Goal: Task Accomplishment & Management: Complete application form

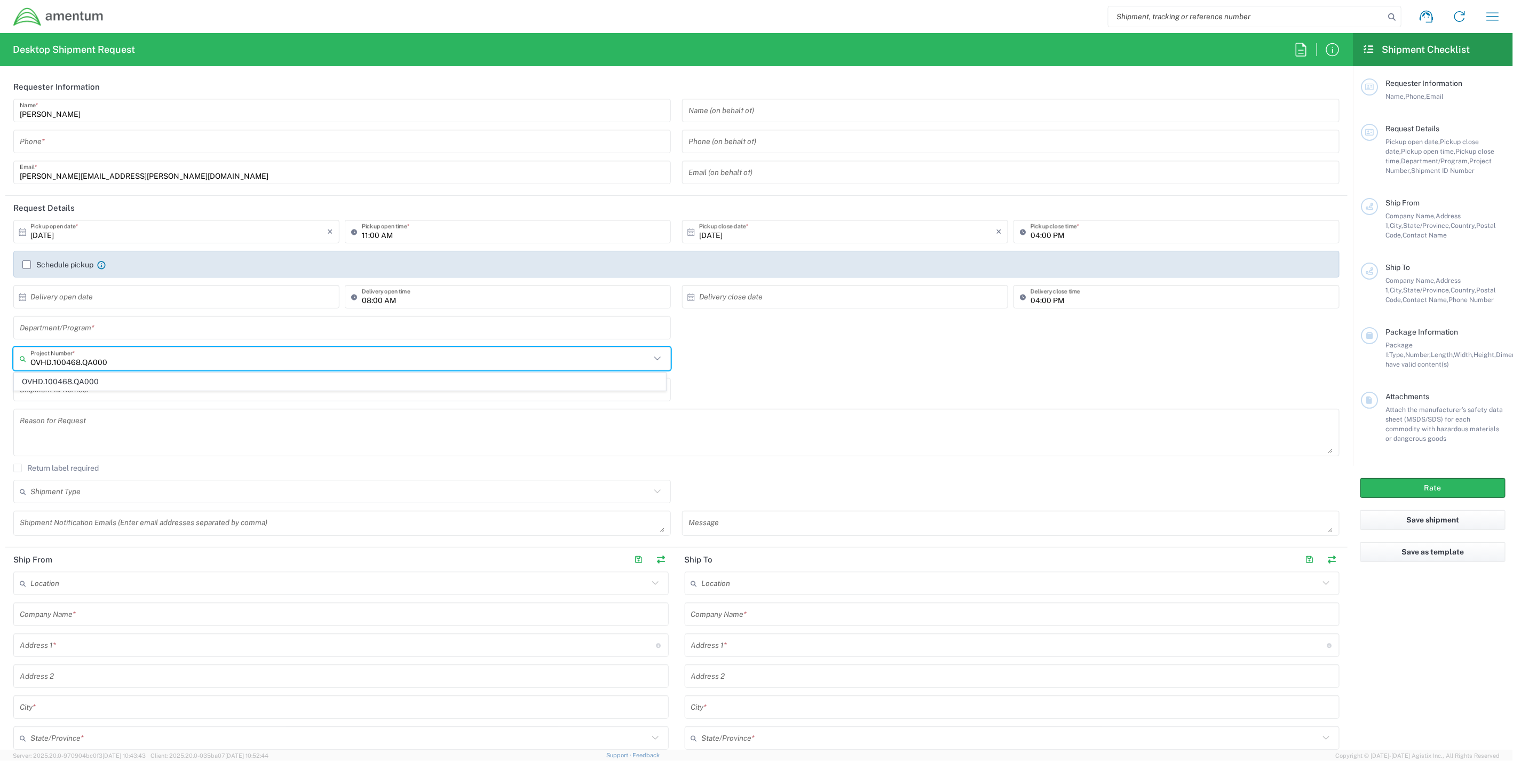
drag, startPoint x: 140, startPoint y: 358, endPoint x: -73, endPoint y: 349, distance: 212.6
click at [0, 349] on html "Shipment request Shipment tracking Shipment estimator Desktop shipment request …" at bounding box center [756, 380] width 1513 height 761
type input "OVHD.705496.00000"
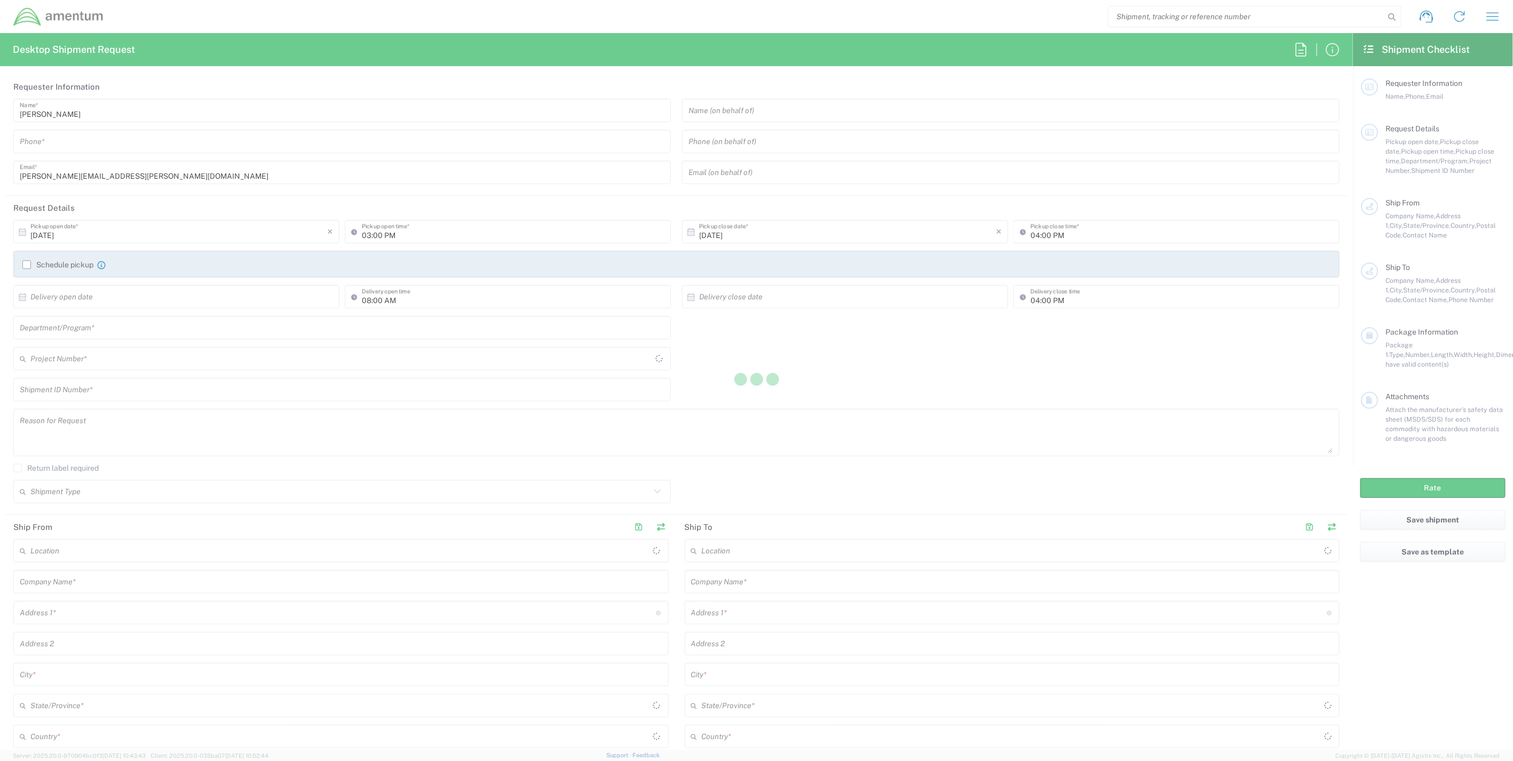
type input "[GEOGRAPHIC_DATA]"
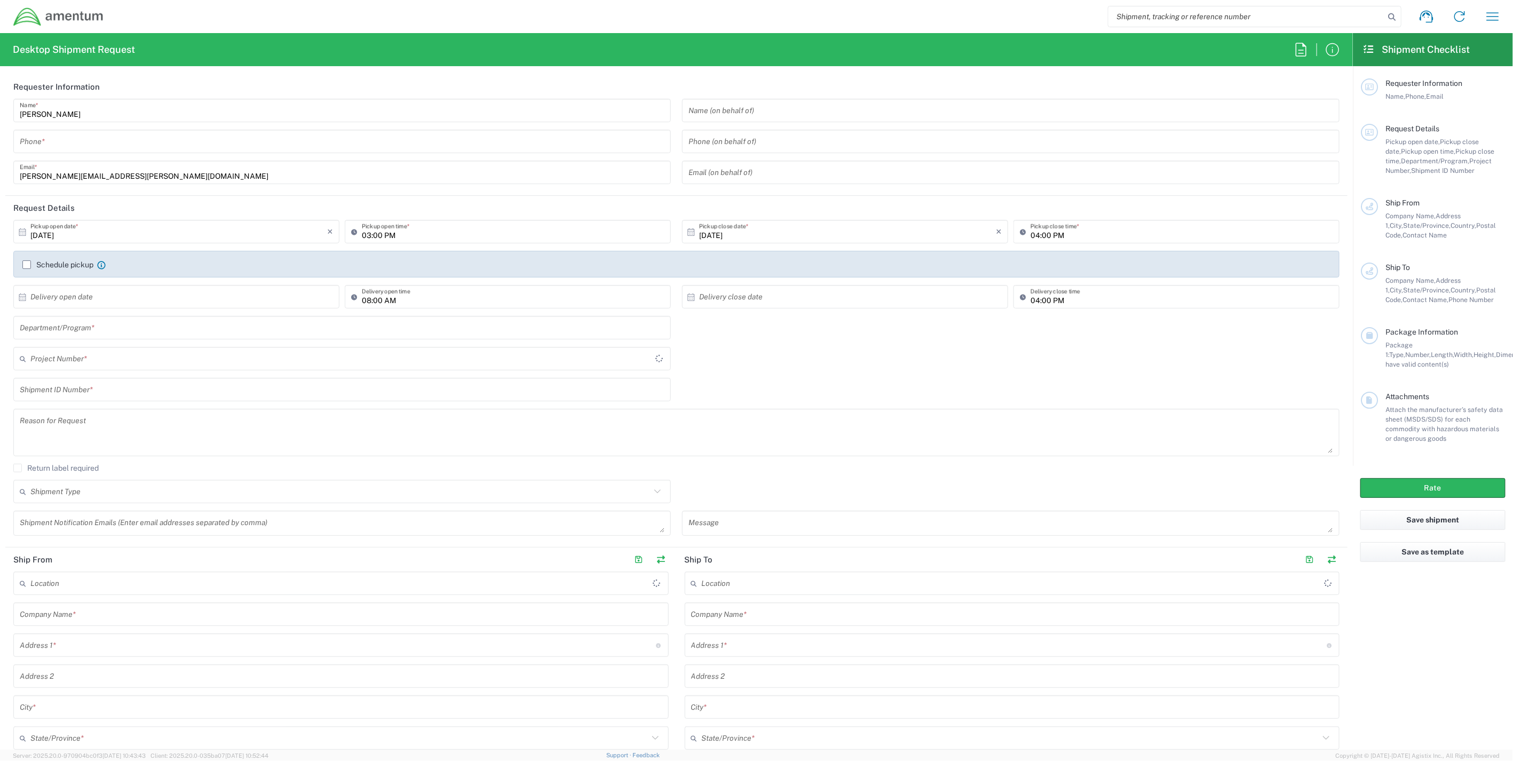
type input "[GEOGRAPHIC_DATA]"
type input "IT - Support"
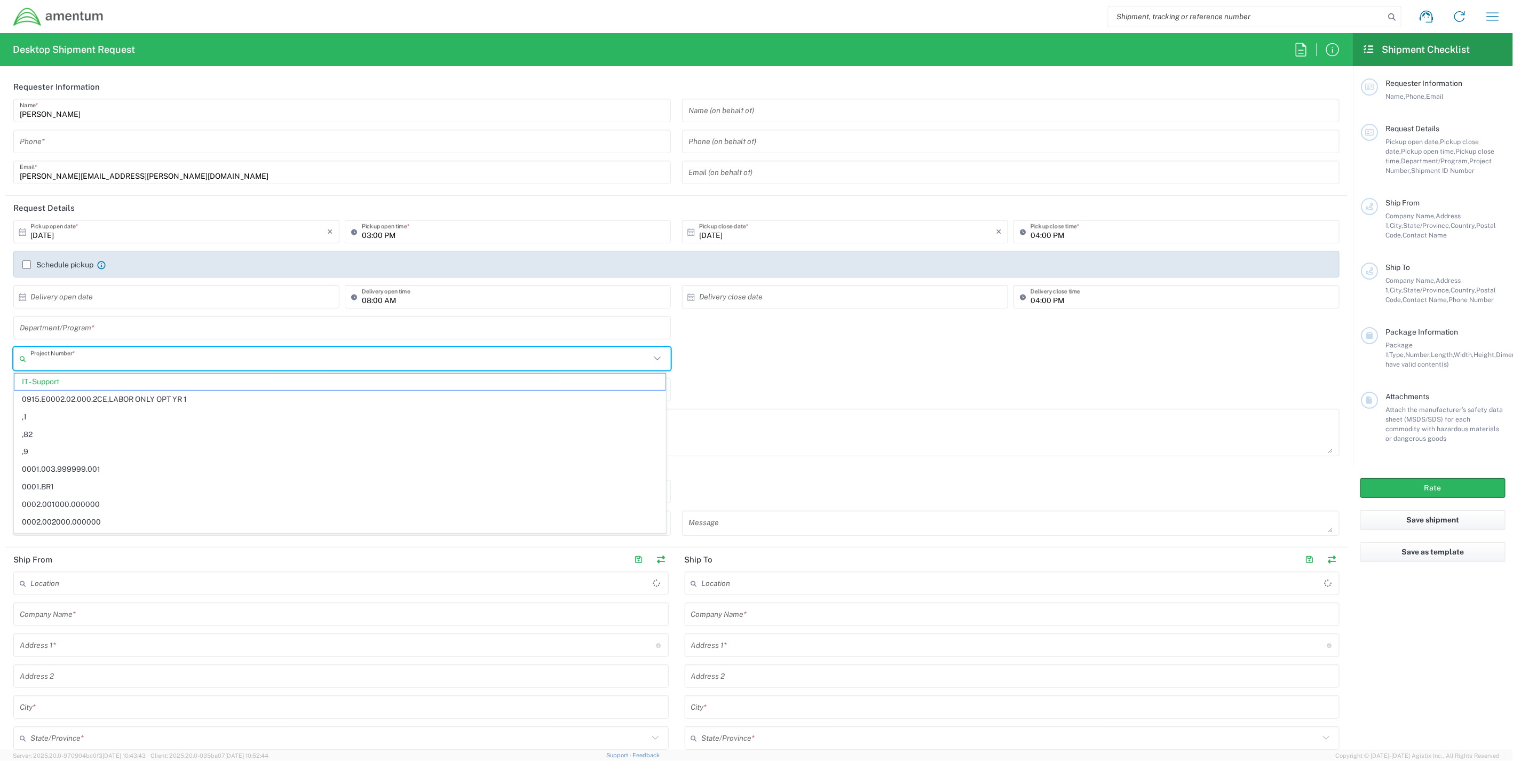
click at [83, 359] on input "text" at bounding box center [340, 359] width 620 height 19
paste input "OVHD.705496.00000"
type input "OVHD.705496.00000"
drag, startPoint x: 123, startPoint y: 361, endPoint x: -67, endPoint y: 348, distance: 191.0
click at [0, 348] on html "Shipment request Shipment tracking Shipment estimator Desktop shipment request …" at bounding box center [756, 380] width 1513 height 761
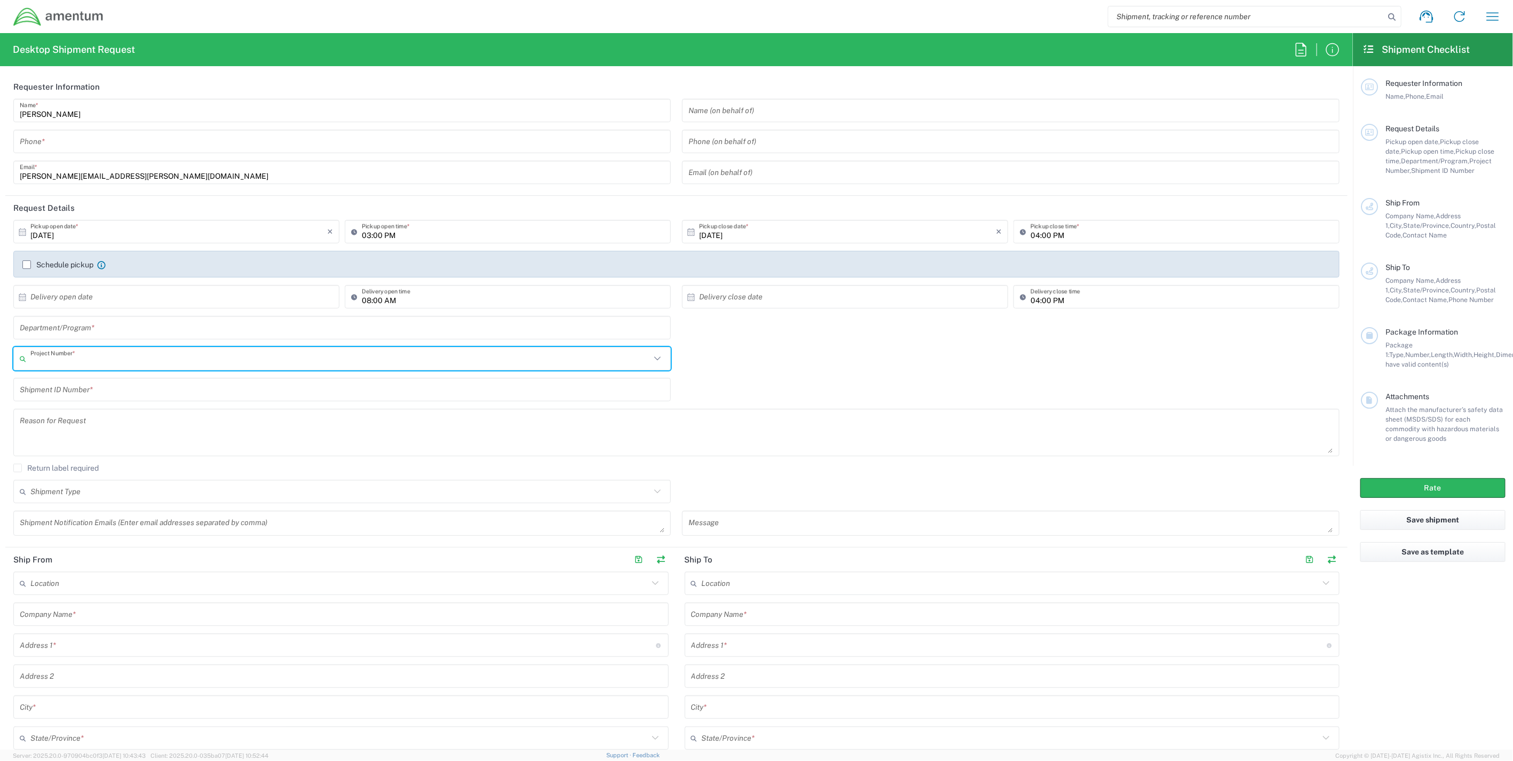
paste input "ADMN.705610.GAGEN"
type input "ADMN.705610.GAGEN"
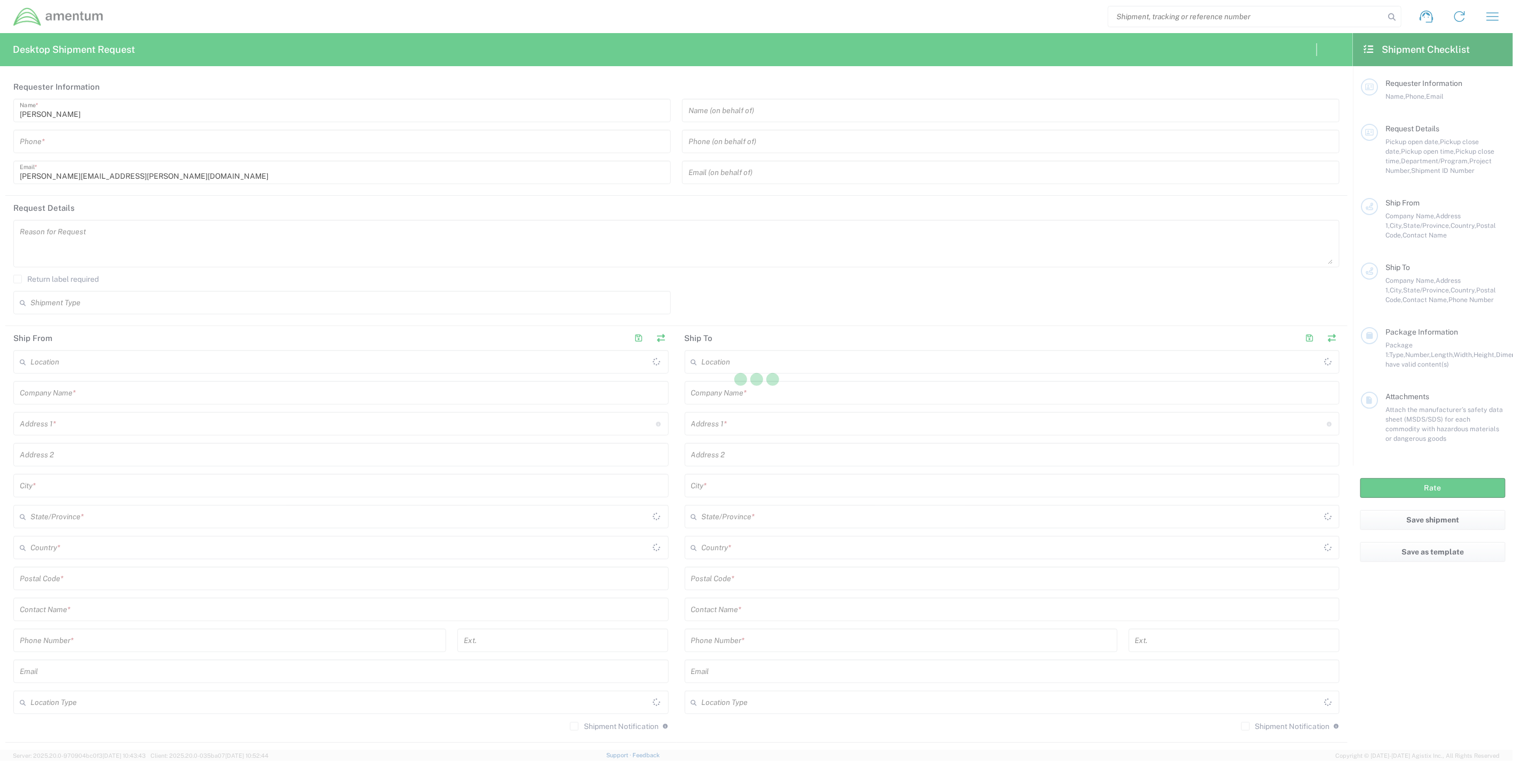
type input "[GEOGRAPHIC_DATA]"
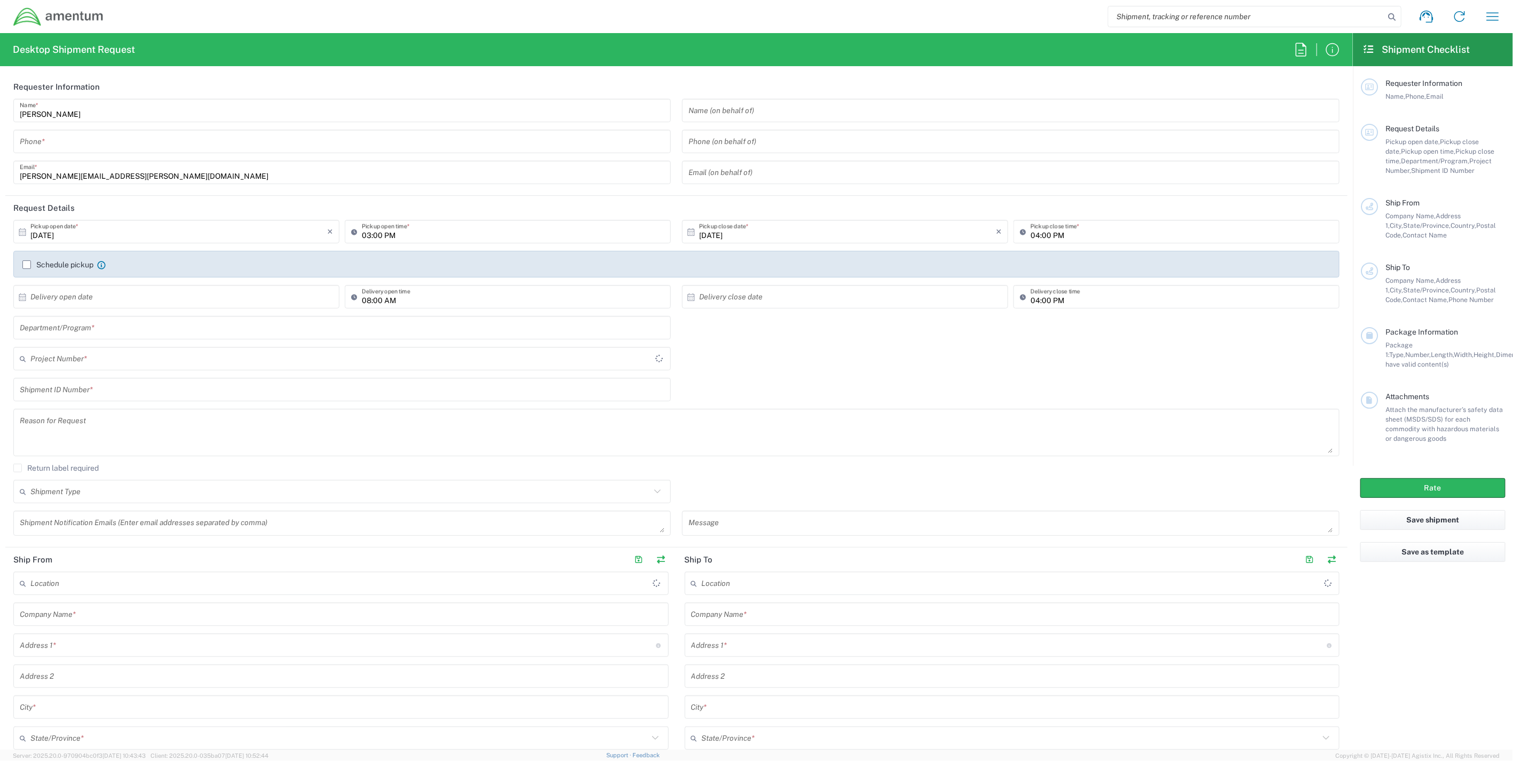
type input "[GEOGRAPHIC_DATA]"
type input "IT - Support"
click at [104, 353] on input "text" at bounding box center [340, 359] width 620 height 19
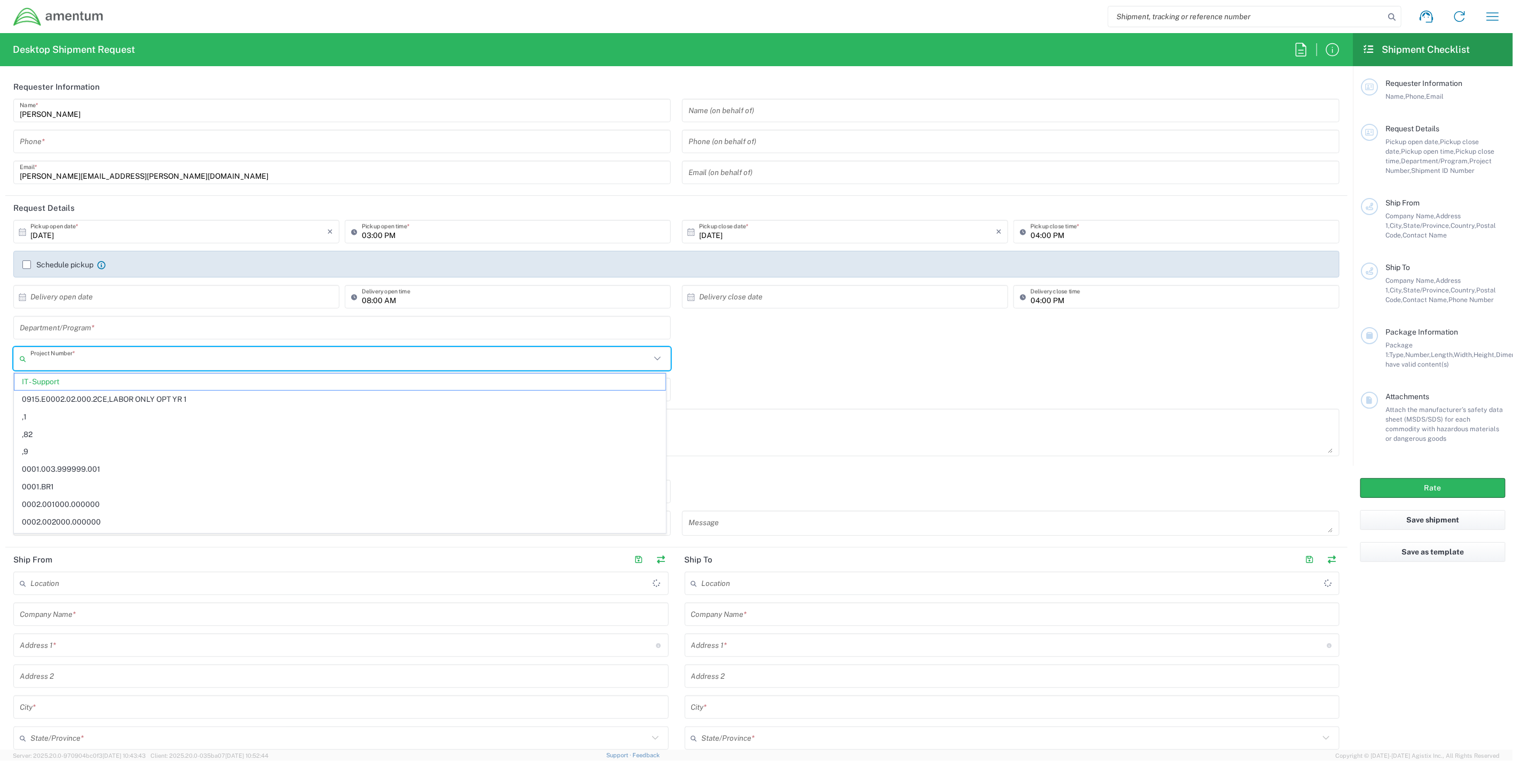
paste input "ADMN.705610.[PERSON_NAME]"
type input "ADMN.705610.[PERSON_NAME]"
drag, startPoint x: 129, startPoint y: 360, endPoint x: -72, endPoint y: 349, distance: 201.0
click at [0, 349] on html "Shipment request Shipment tracking Shipment estimator Desktop shipment request …" at bounding box center [756, 380] width 1513 height 761
paste input "OVHD.101316.00000"
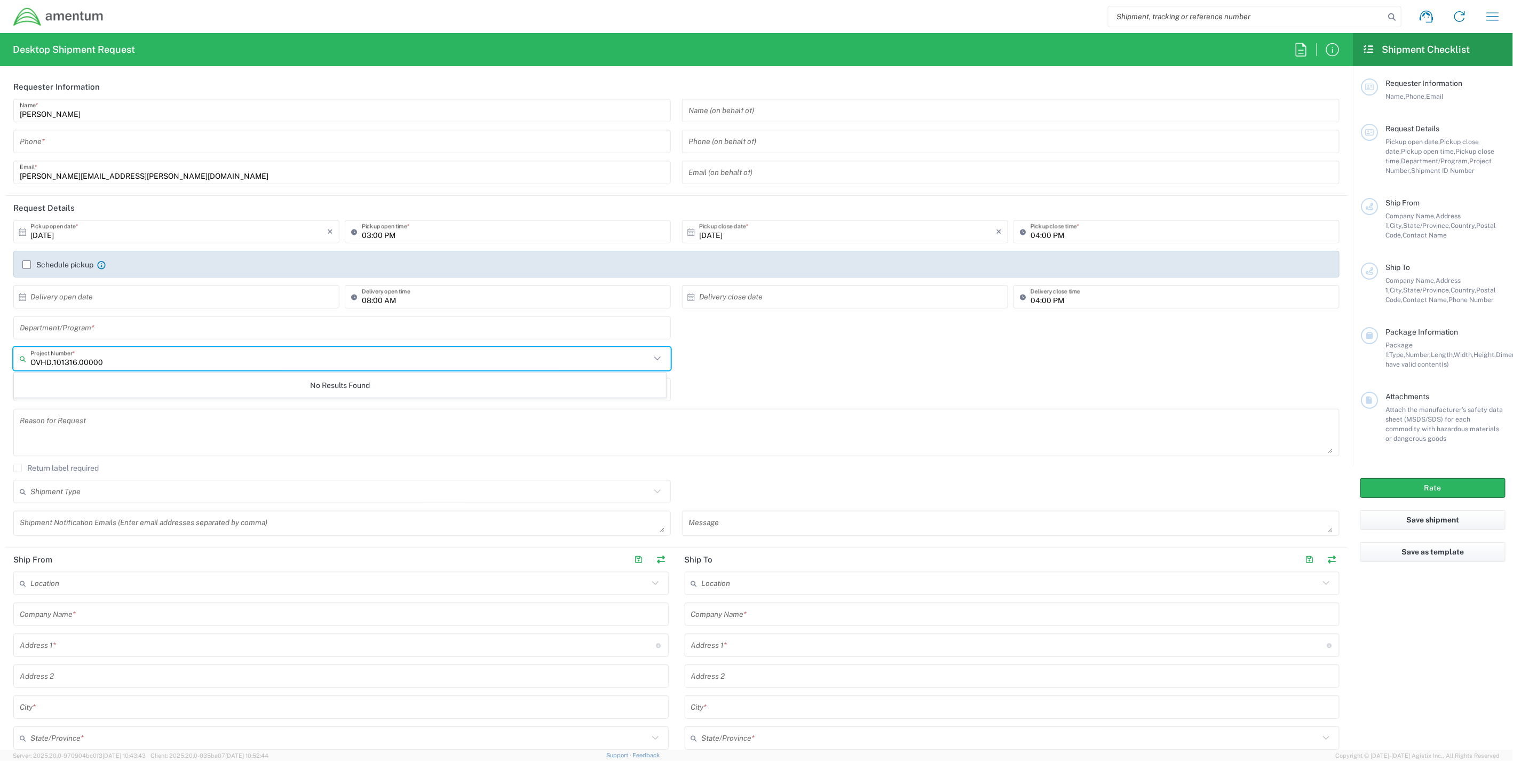
click at [134, 366] on input "OVHD.101316.00000" at bounding box center [340, 359] width 620 height 19
type input "OVHD.101316.00000"
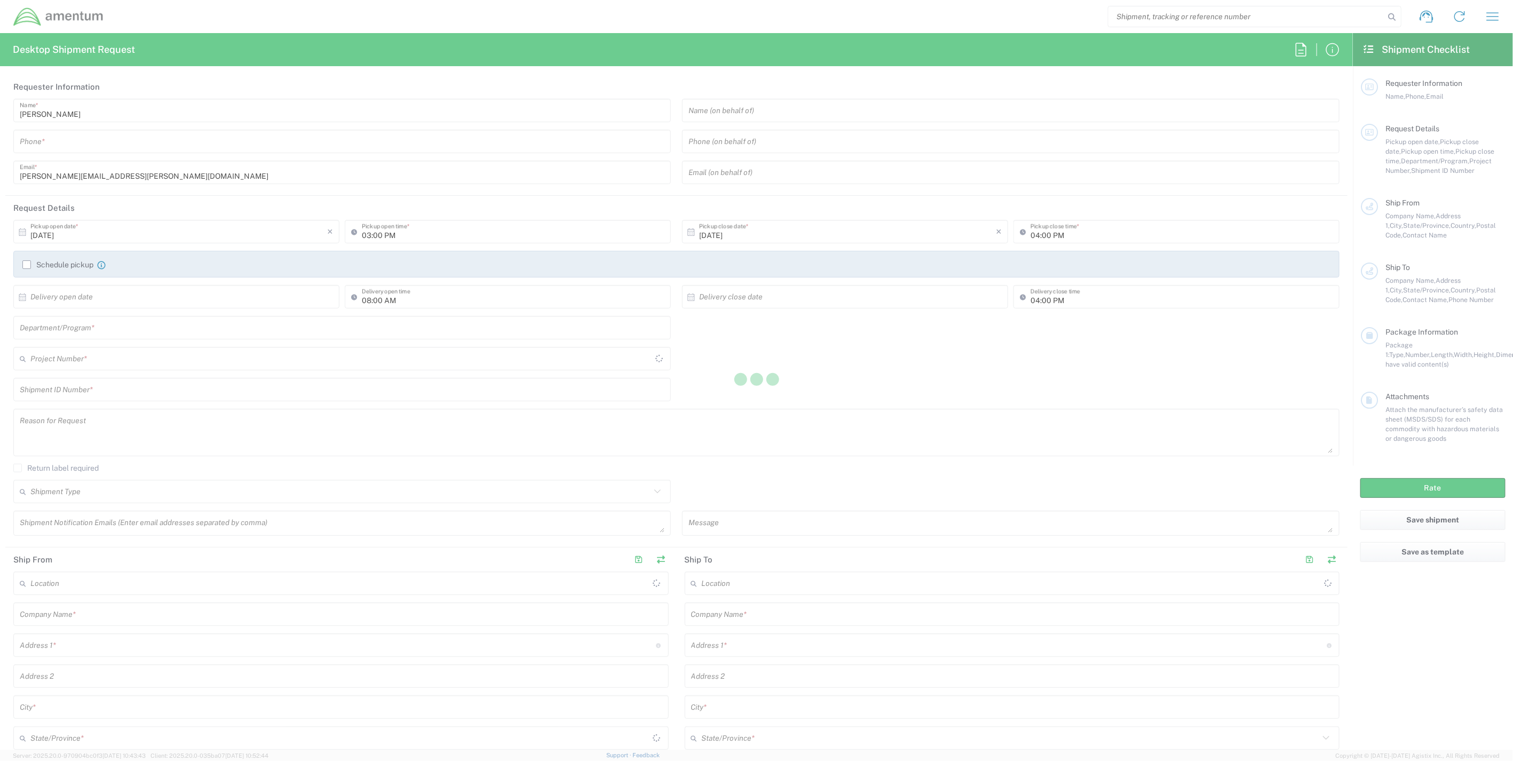
type input "[GEOGRAPHIC_DATA]"
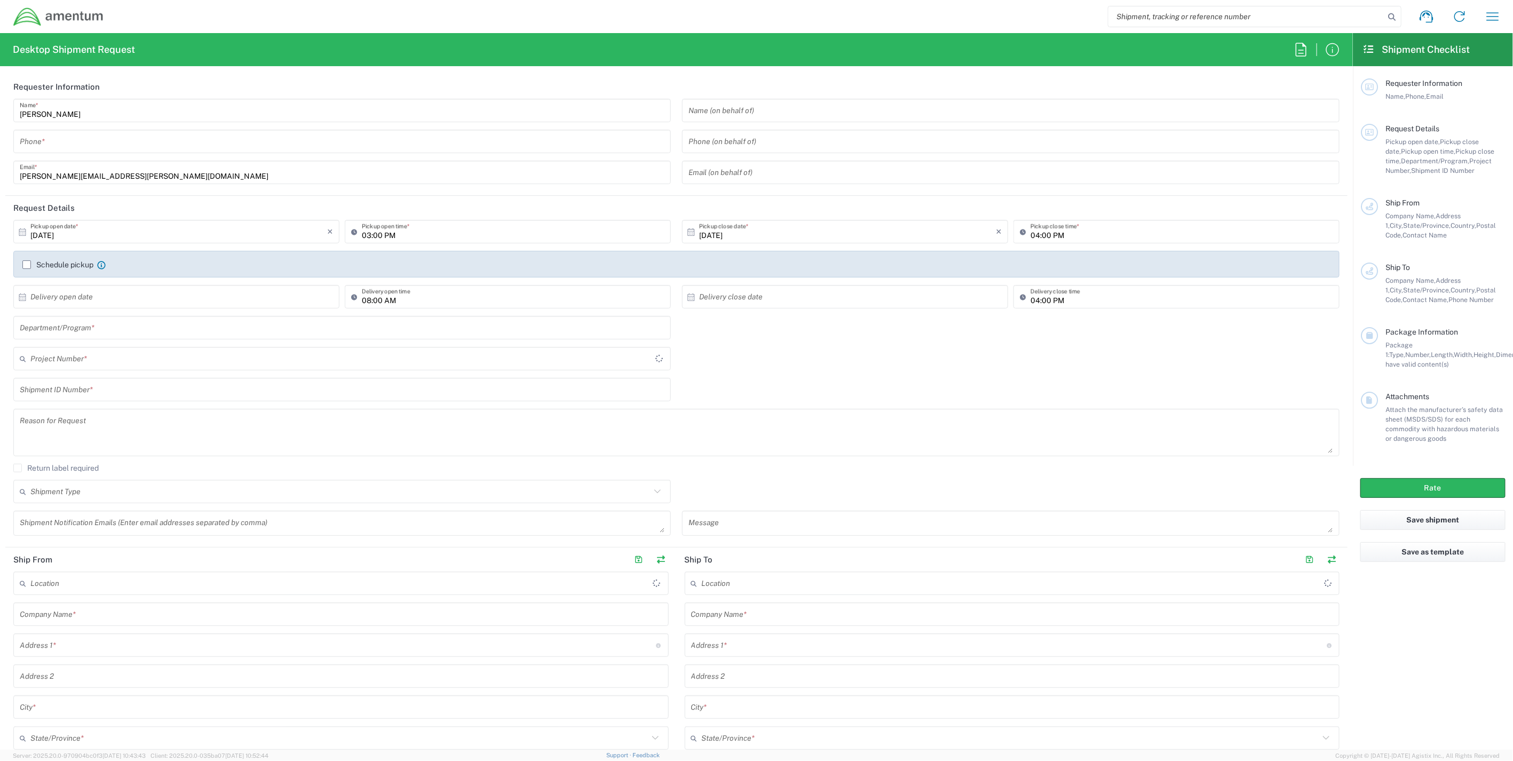
type input "IT - Support"
click at [109, 360] on input "text" at bounding box center [340, 359] width 620 height 19
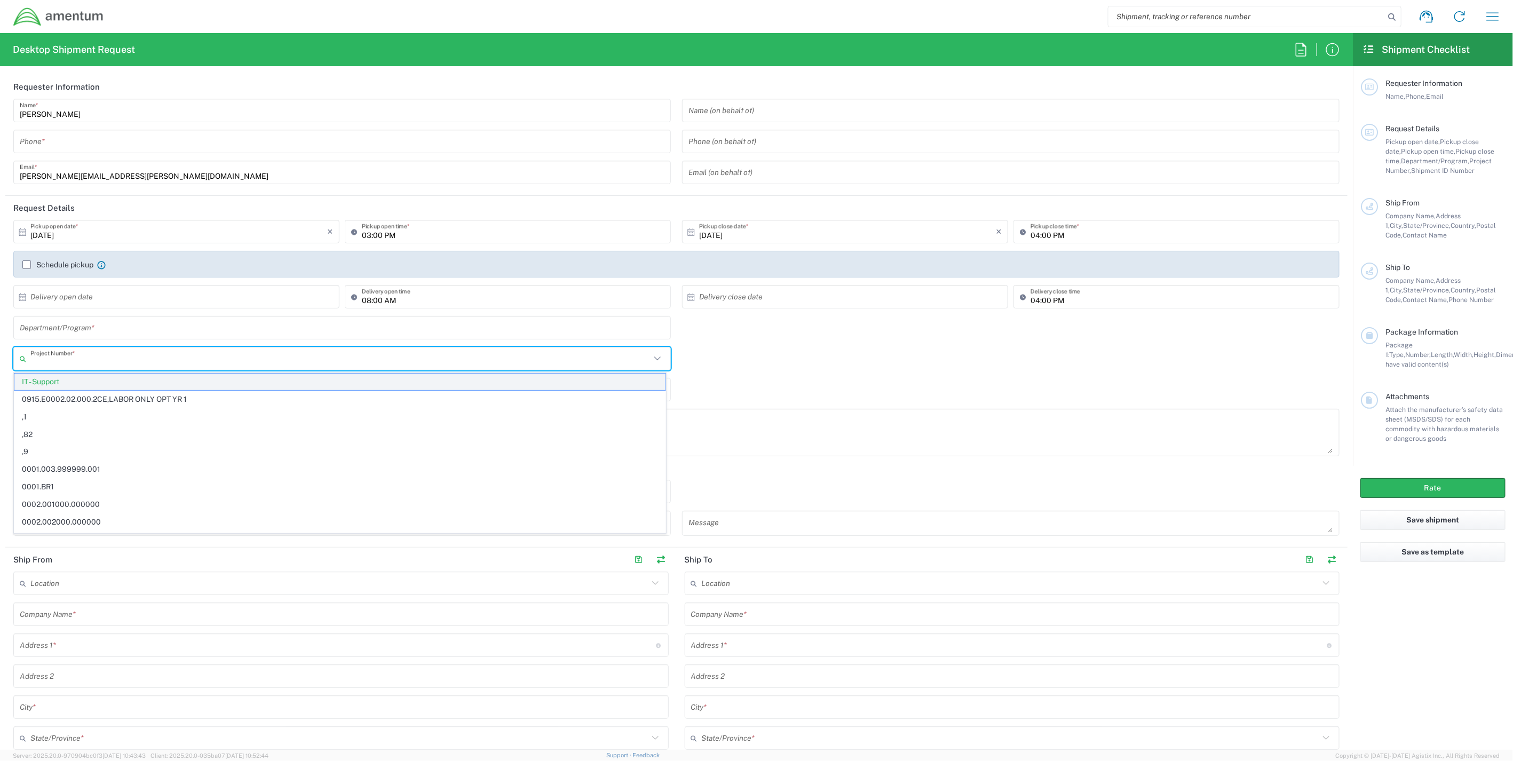
paste input "OVHD.101316.00000"
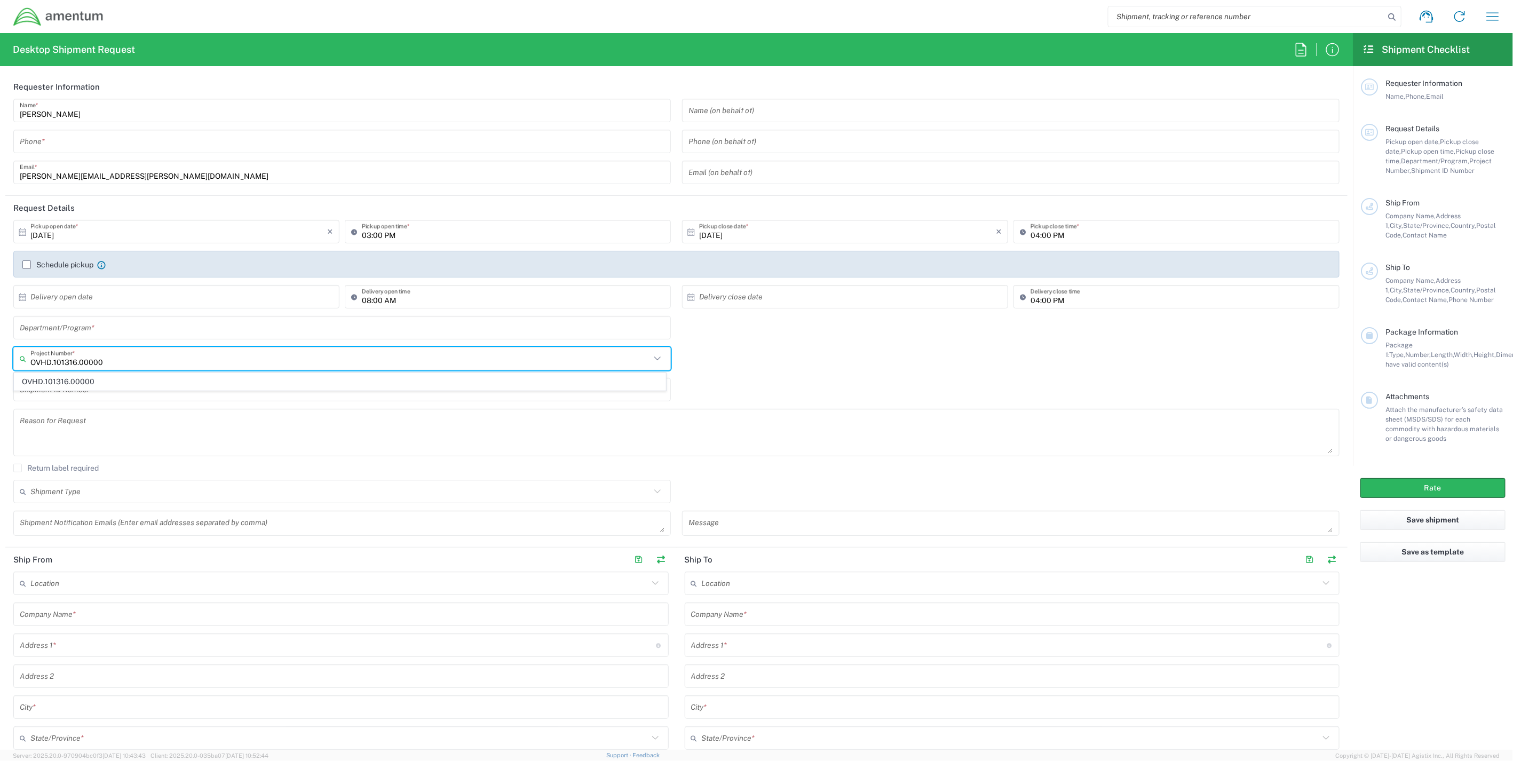
type input "OVHD.101316.00000"
drag, startPoint x: 128, startPoint y: 362, endPoint x: -116, endPoint y: 340, distance: 244.9
click at [0, 340] on html "Shipment request Shipment tracking Shipment estimator Desktop shipment request …" at bounding box center [756, 380] width 1513 height 761
paste input "IWOH.100062.100016.NRFLK"
type input "IWOH.100062.100016.NRFLK"
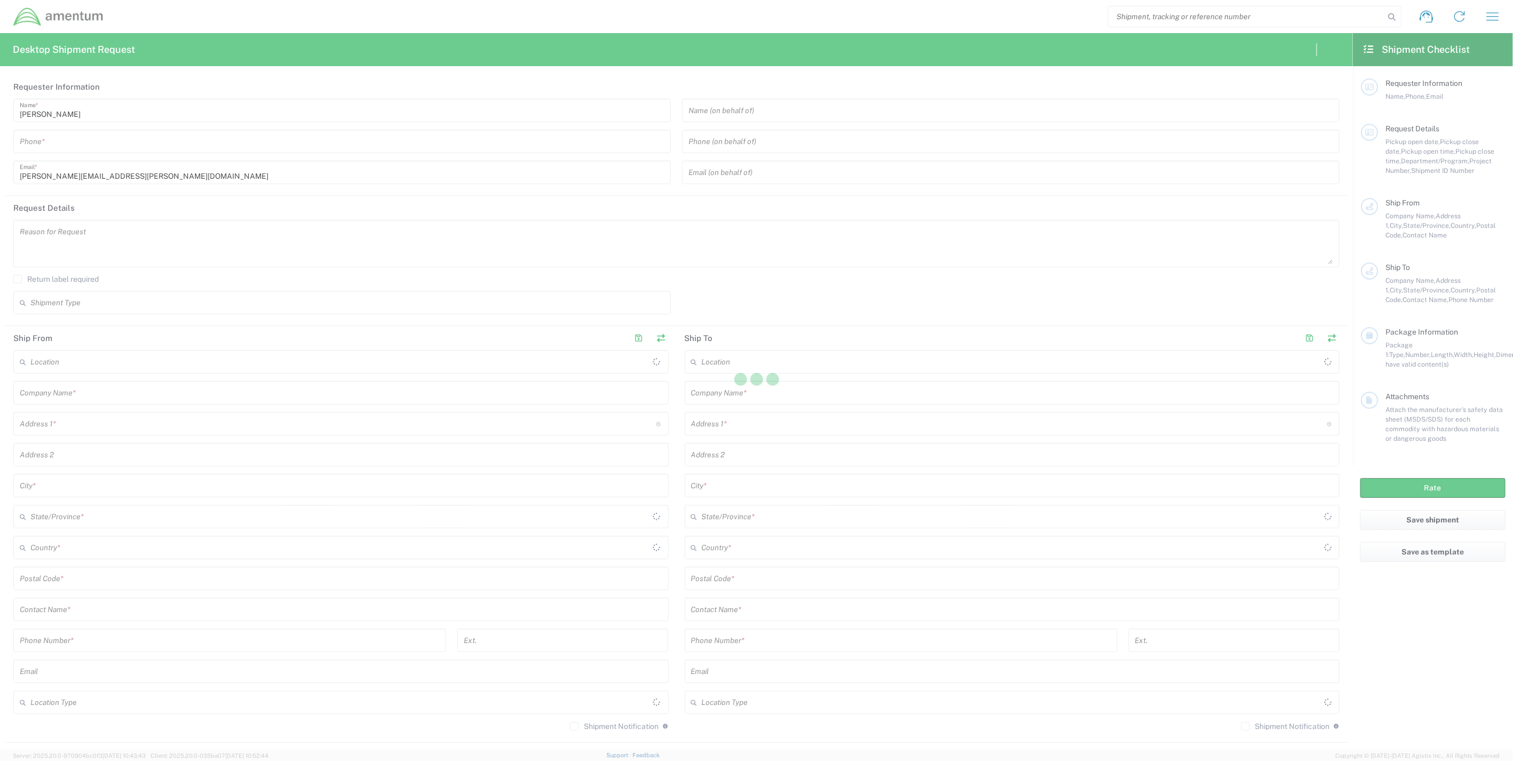
type input "[GEOGRAPHIC_DATA]"
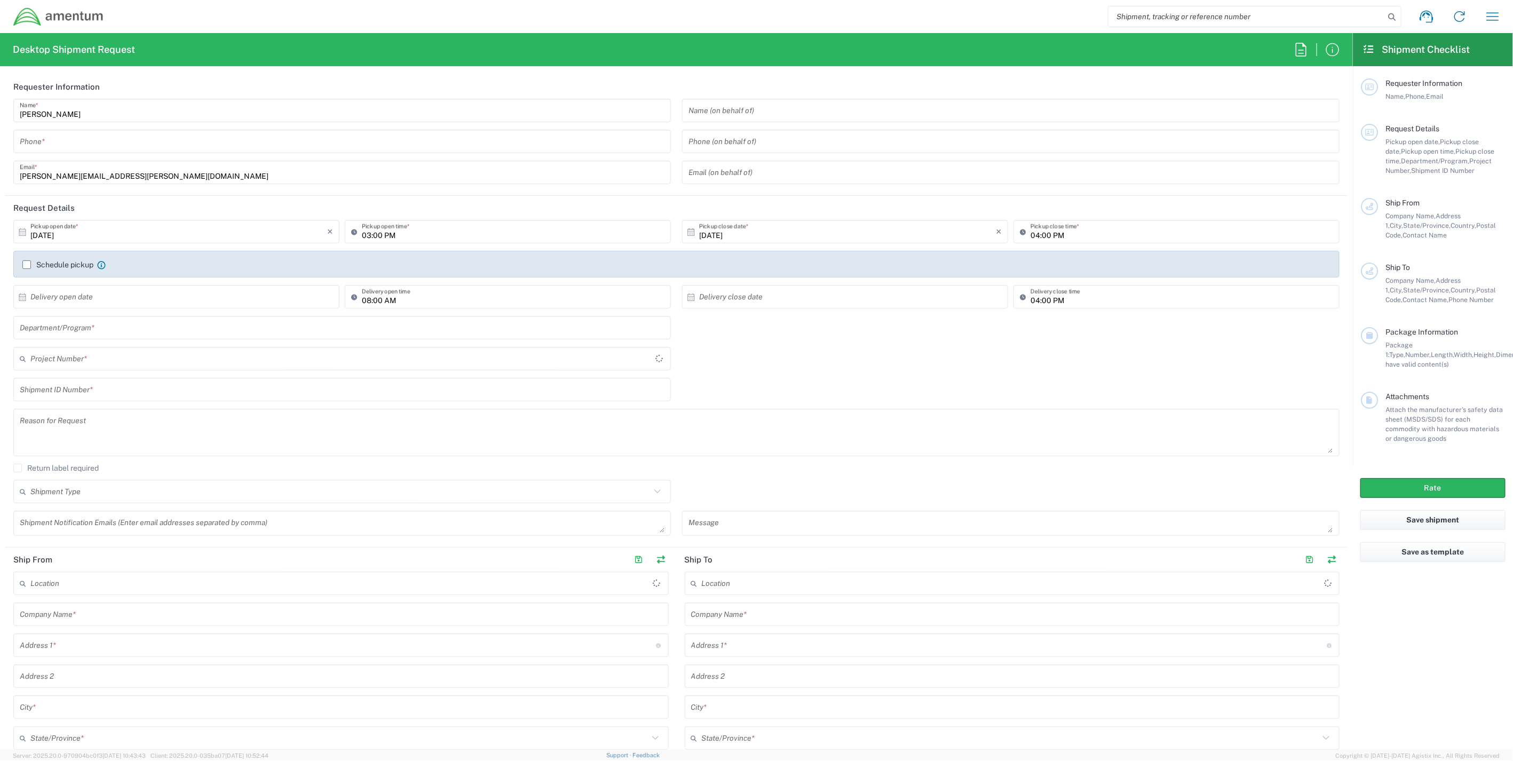
type input "[GEOGRAPHIC_DATA]"
type input "IT - Support"
click at [93, 360] on input "text" at bounding box center [340, 359] width 620 height 19
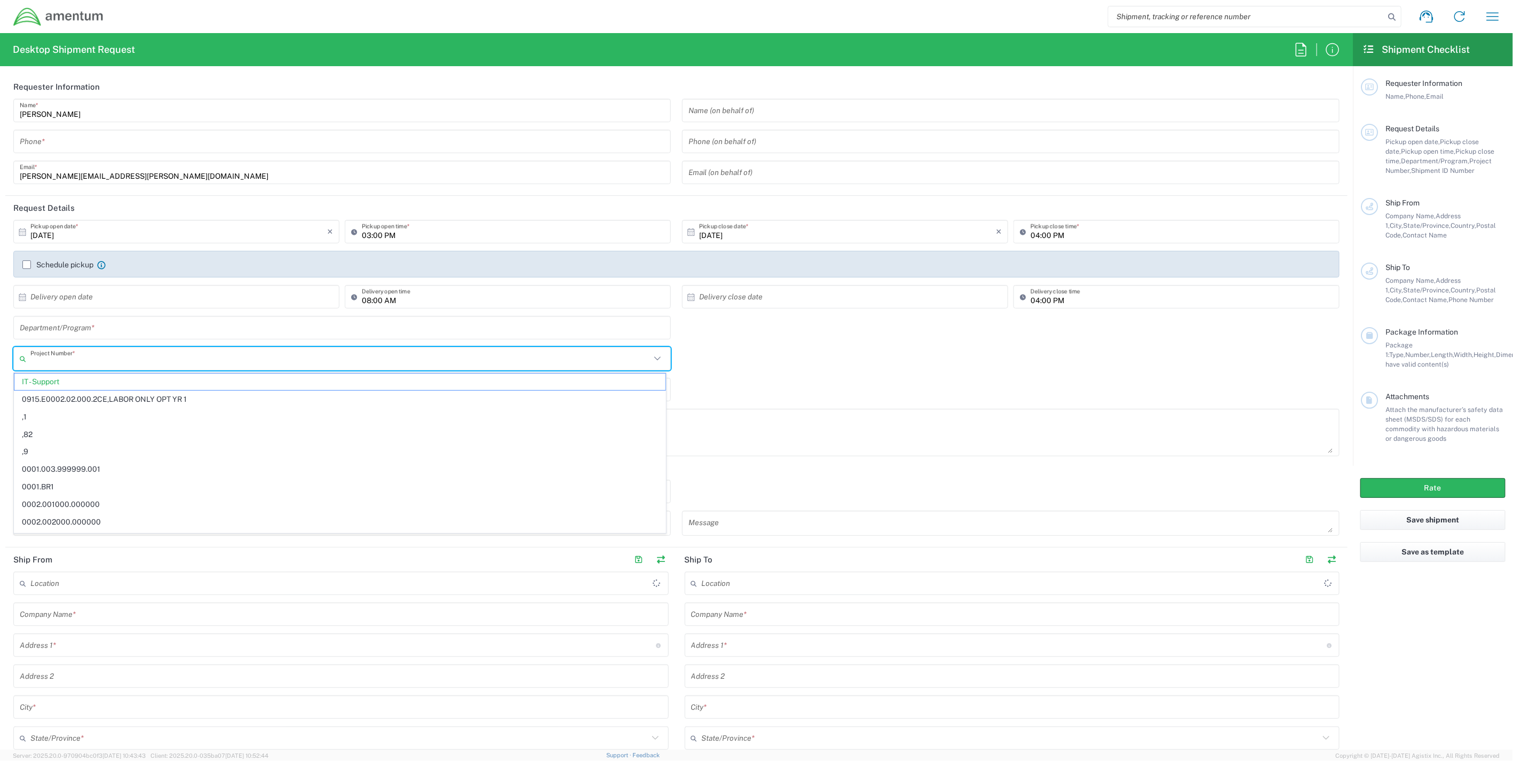
paste input "IWOH.100062.100016.NRFLK"
type input "IWOH.100062.100016.NRFLK"
drag, startPoint x: 200, startPoint y: 358, endPoint x: -120, endPoint y: 347, distance: 319.9
click at [0, 347] on html "Shipment request Shipment tracking Shipment estimator Desktop shipment request …" at bounding box center [756, 380] width 1513 height 761
paste input "ADMN.100080.GAGEN"
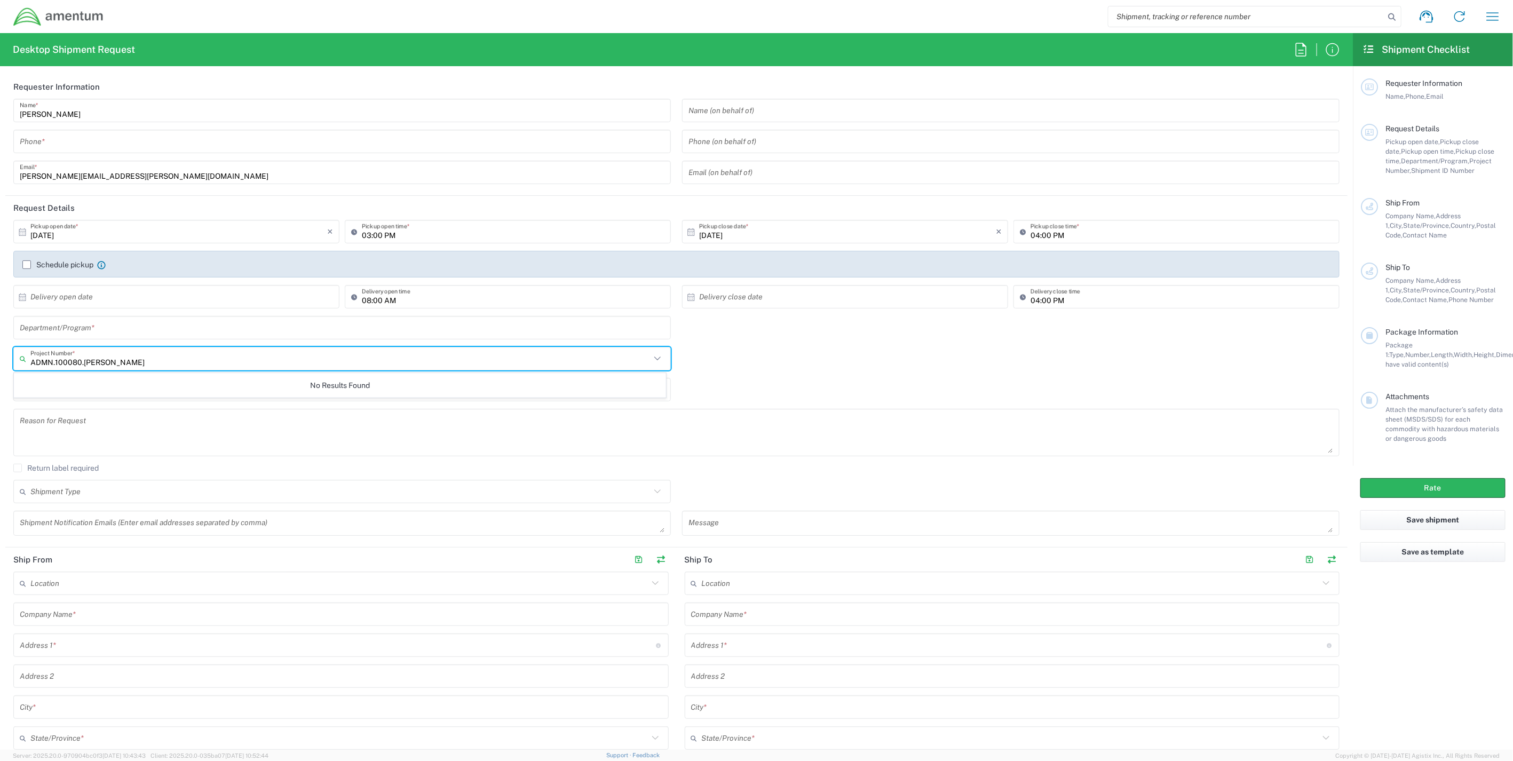
type input "ADMN.100080.GAGEN"
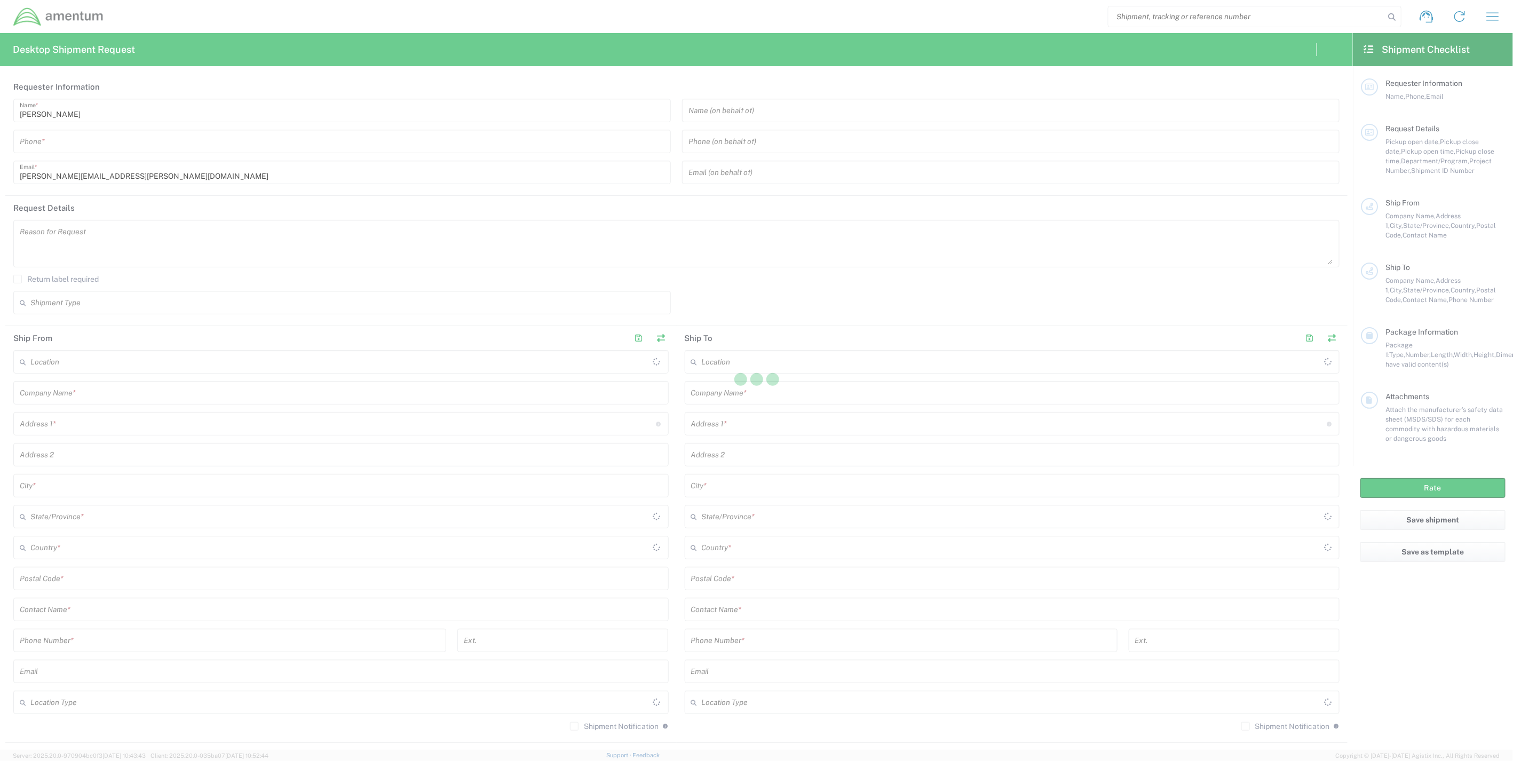
type input "United States"
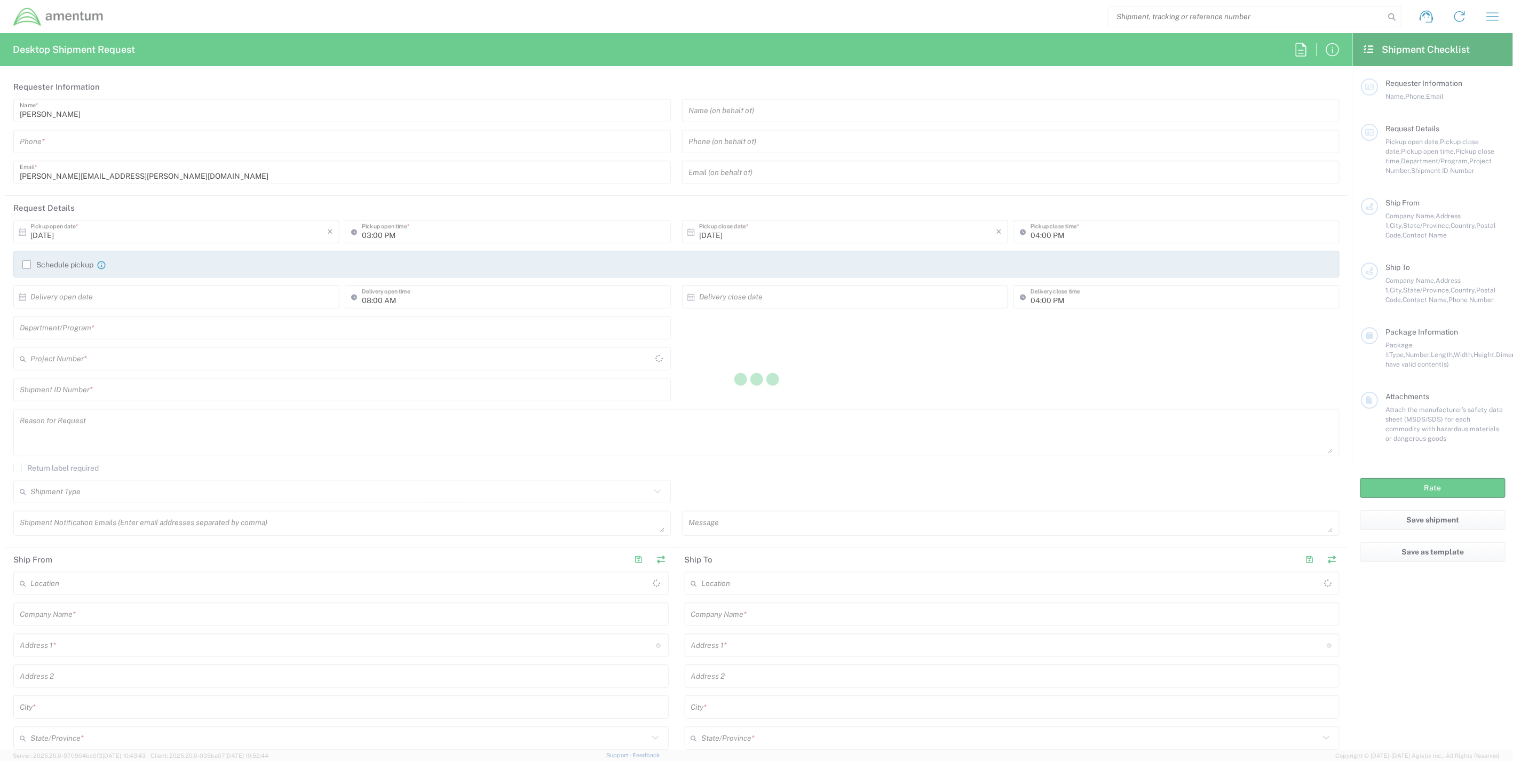
type input "United States"
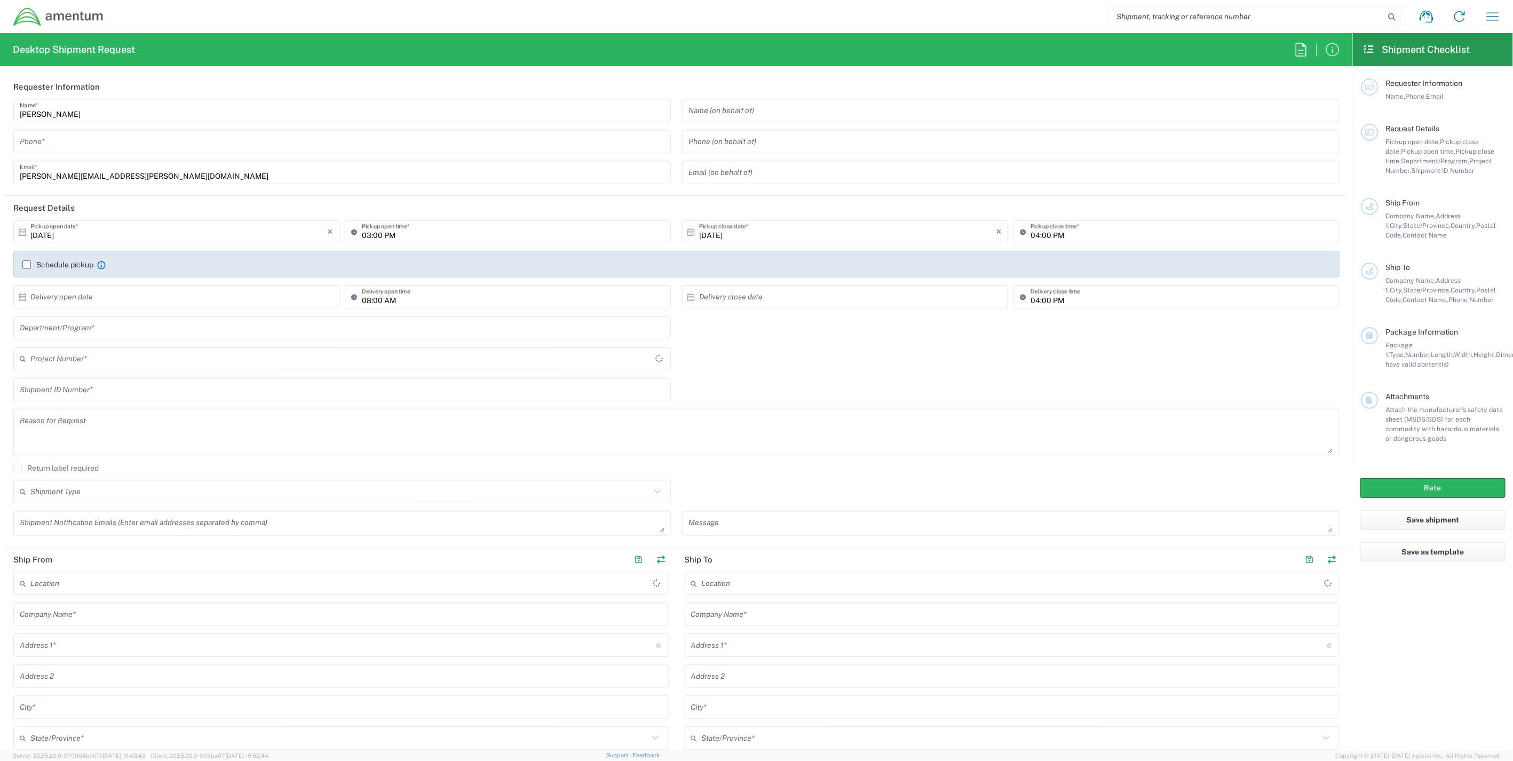
type input "IT - Support"
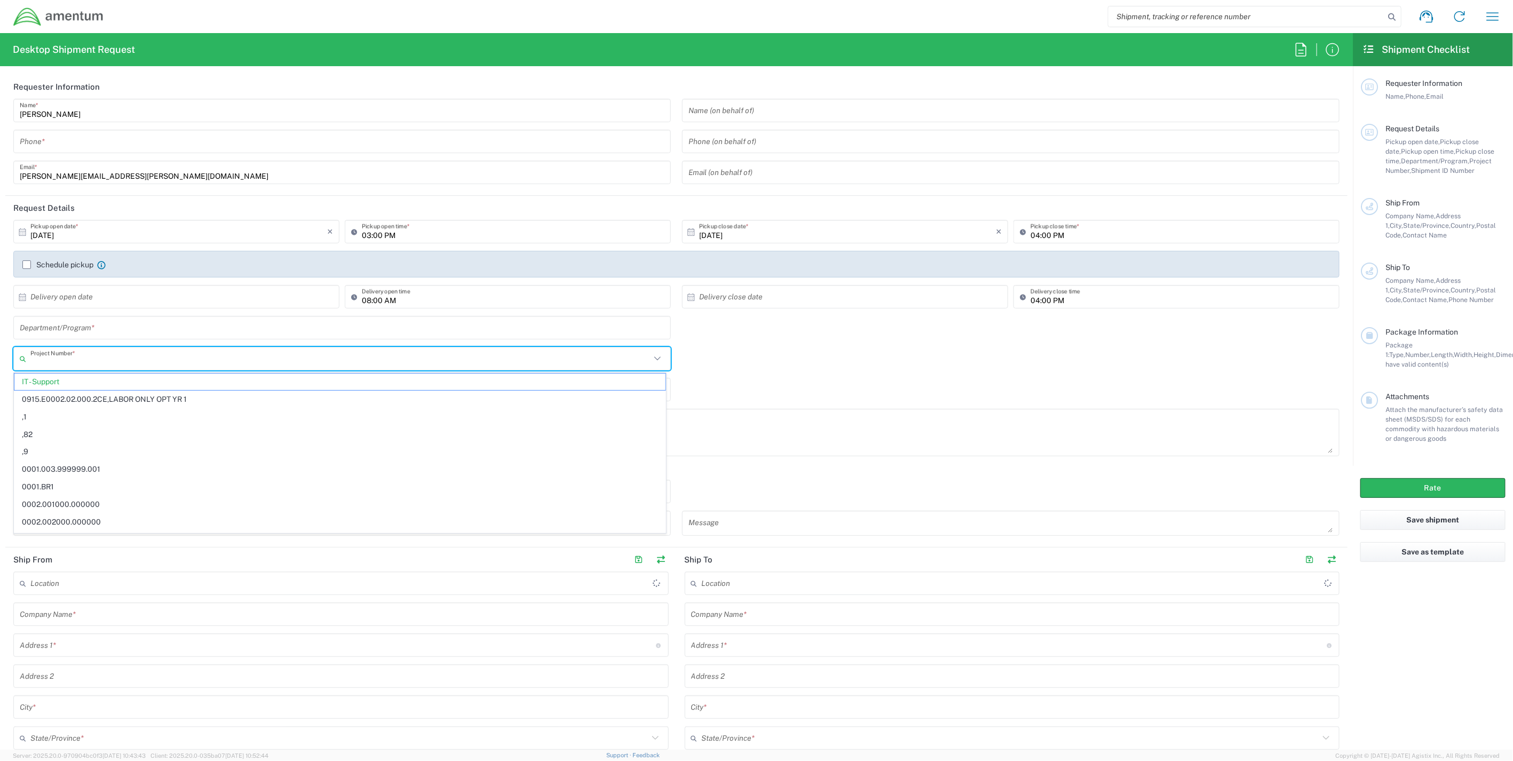
click at [101, 359] on input "text" at bounding box center [340, 359] width 620 height 19
paste input "ADMN.100080.GAGEN"
type input "ADMN.100080.GAGEN"
drag, startPoint x: 135, startPoint y: 358, endPoint x: -46, endPoint y: 342, distance: 181.7
click at [0, 342] on html "Shipment request Shipment tracking Shipment estimator Desktop shipment request …" at bounding box center [756, 380] width 1513 height 761
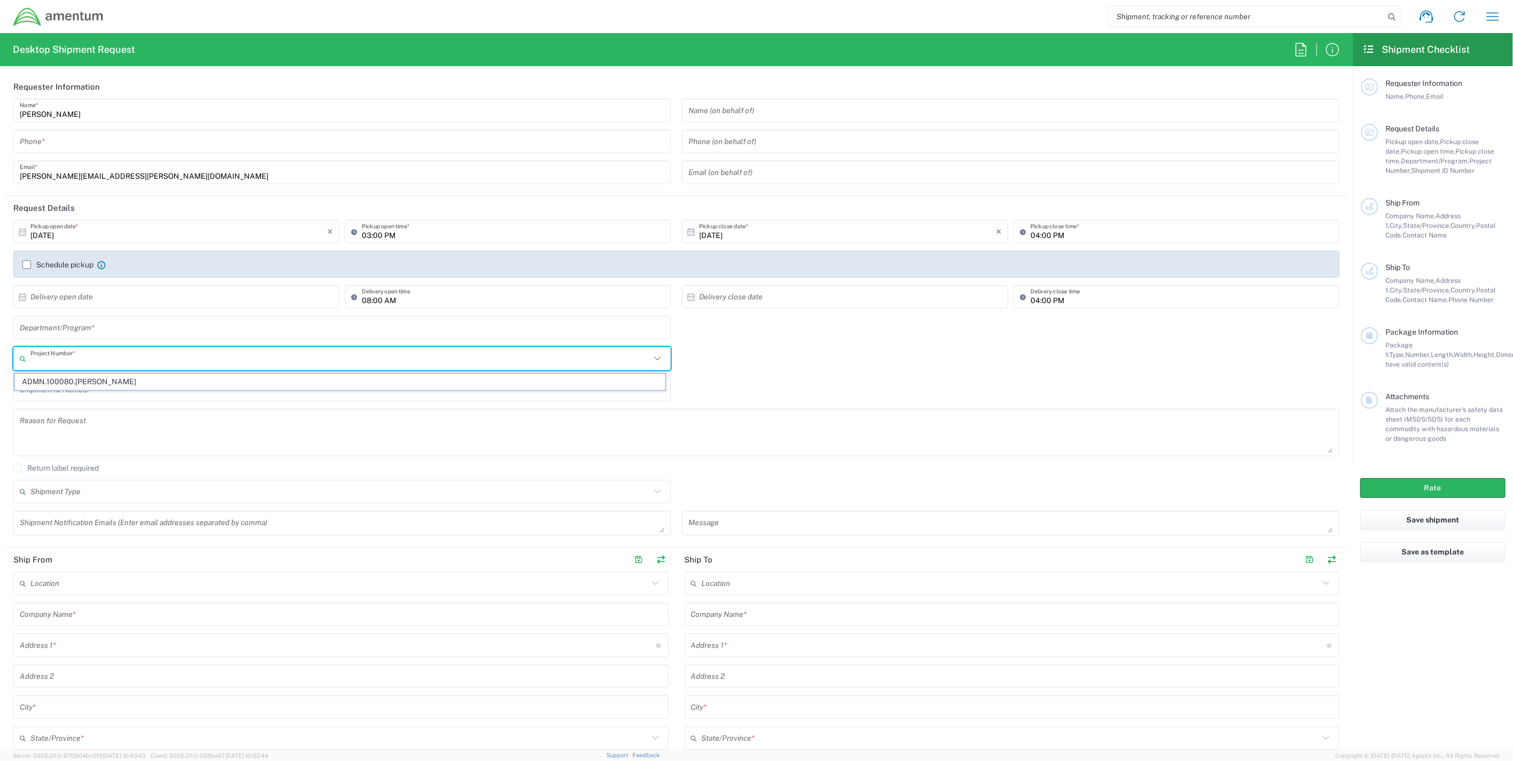
paste input "ovhd.600294.purch"
type input "ovhd.600294.purch"
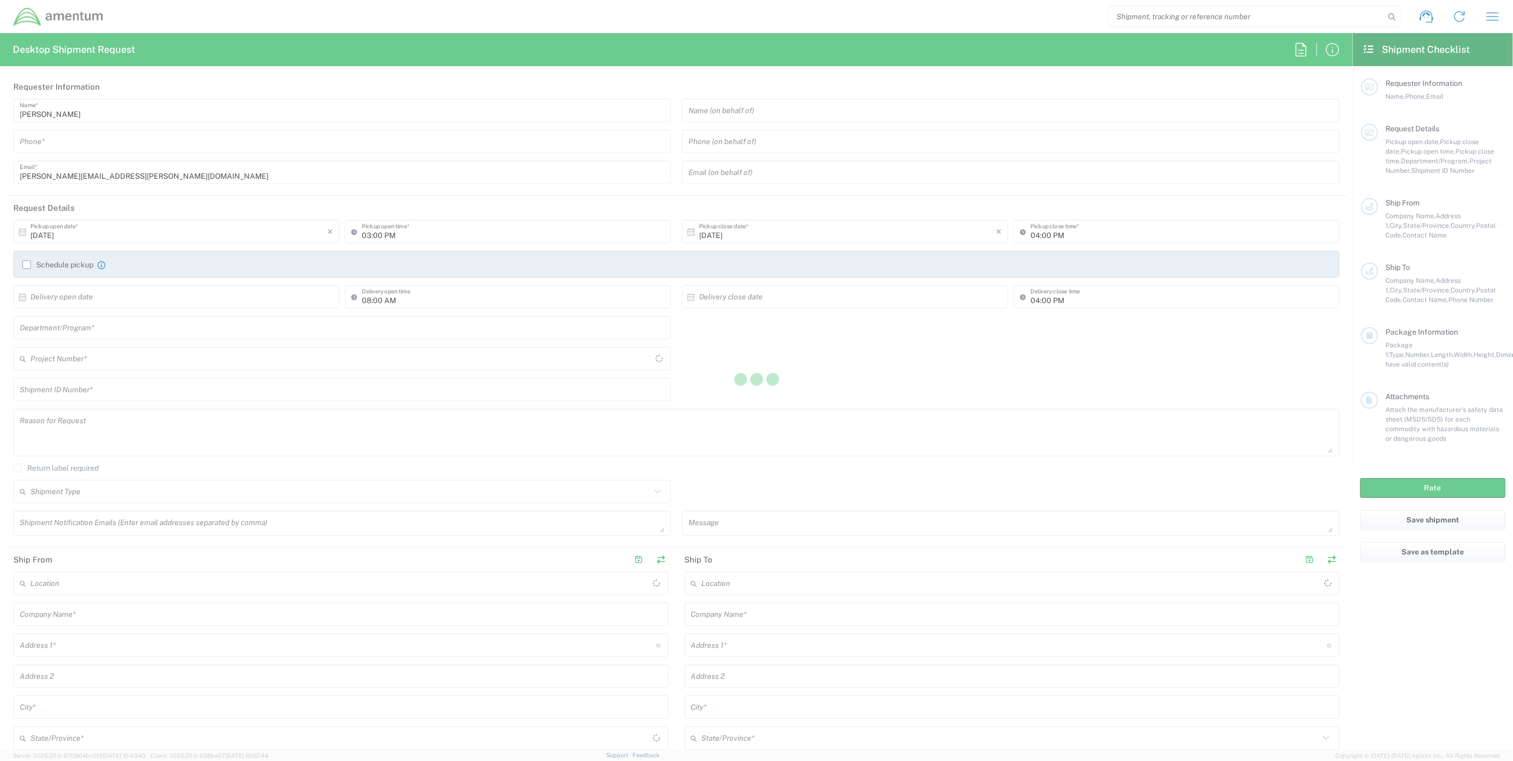
type input "United States"
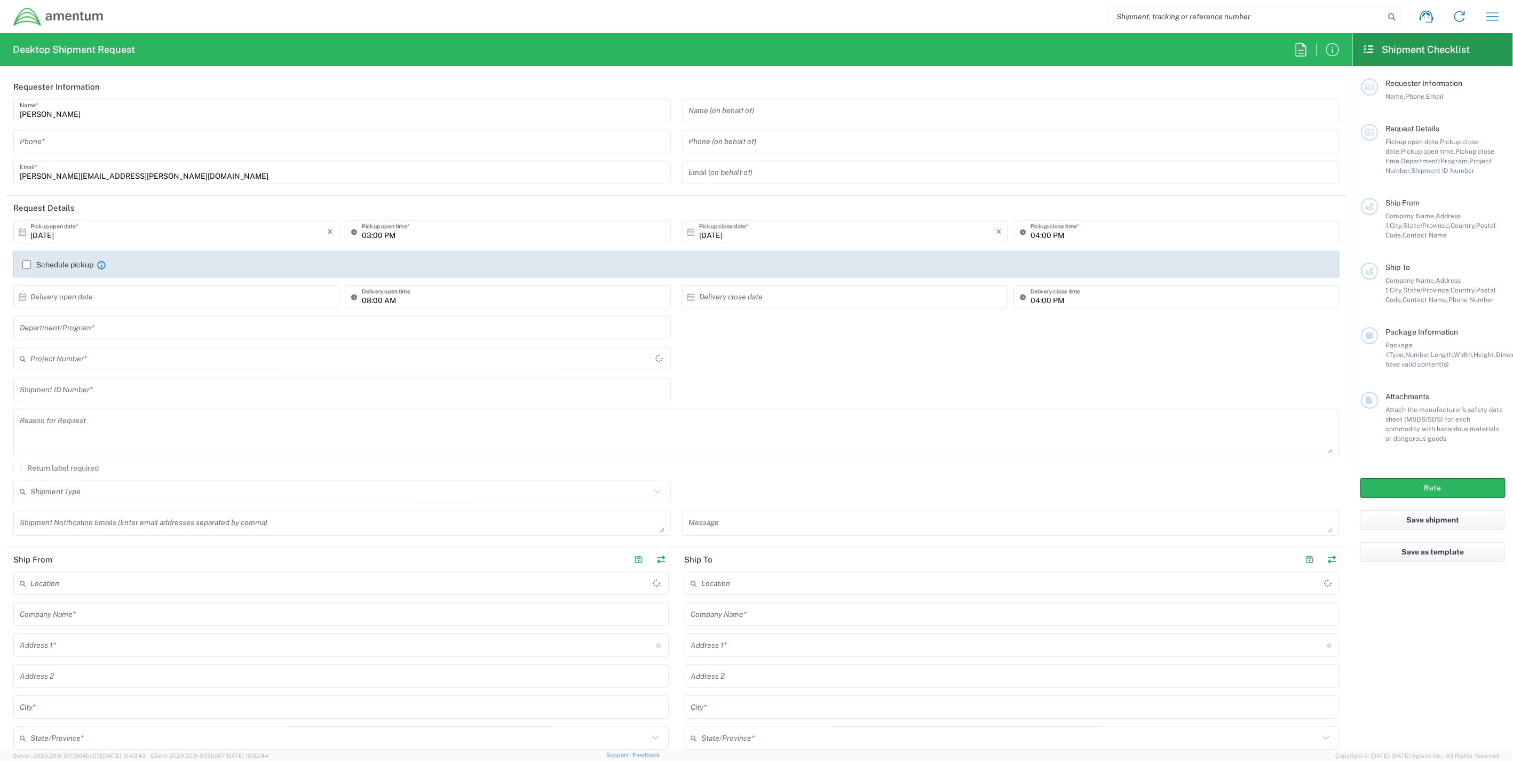
type input "IT - Support"
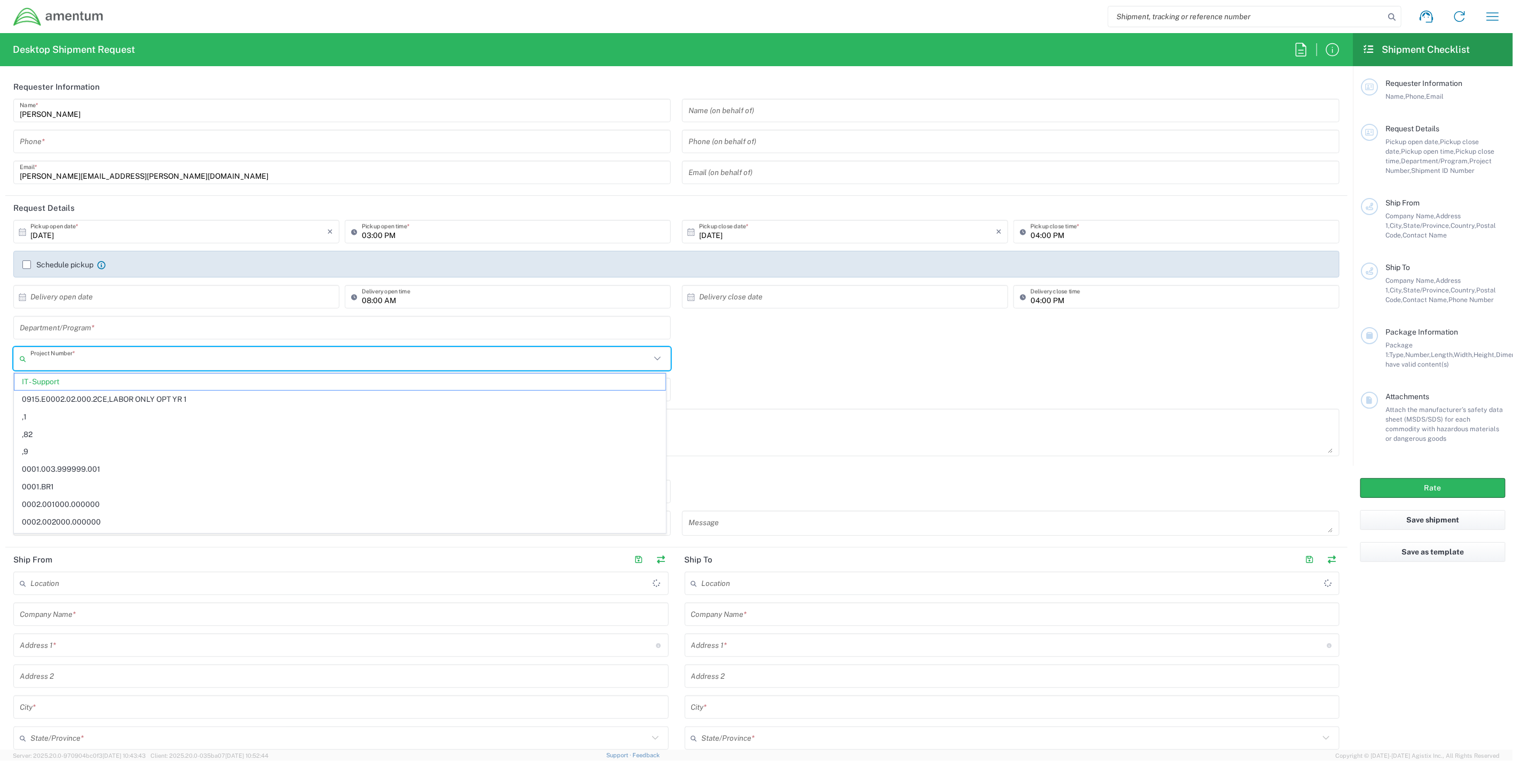
click at [101, 365] on input "text" at bounding box center [340, 359] width 620 height 19
paste input "ovhd.600294.purch"
type input "ovhd.600294.purch"
drag, startPoint x: 123, startPoint y: 361, endPoint x: -7, endPoint y: 360, distance: 130.2
click at [0, 360] on html "Shipment request Shipment tracking Shipment estimator Desktop shipment request …" at bounding box center [756, 380] width 1513 height 761
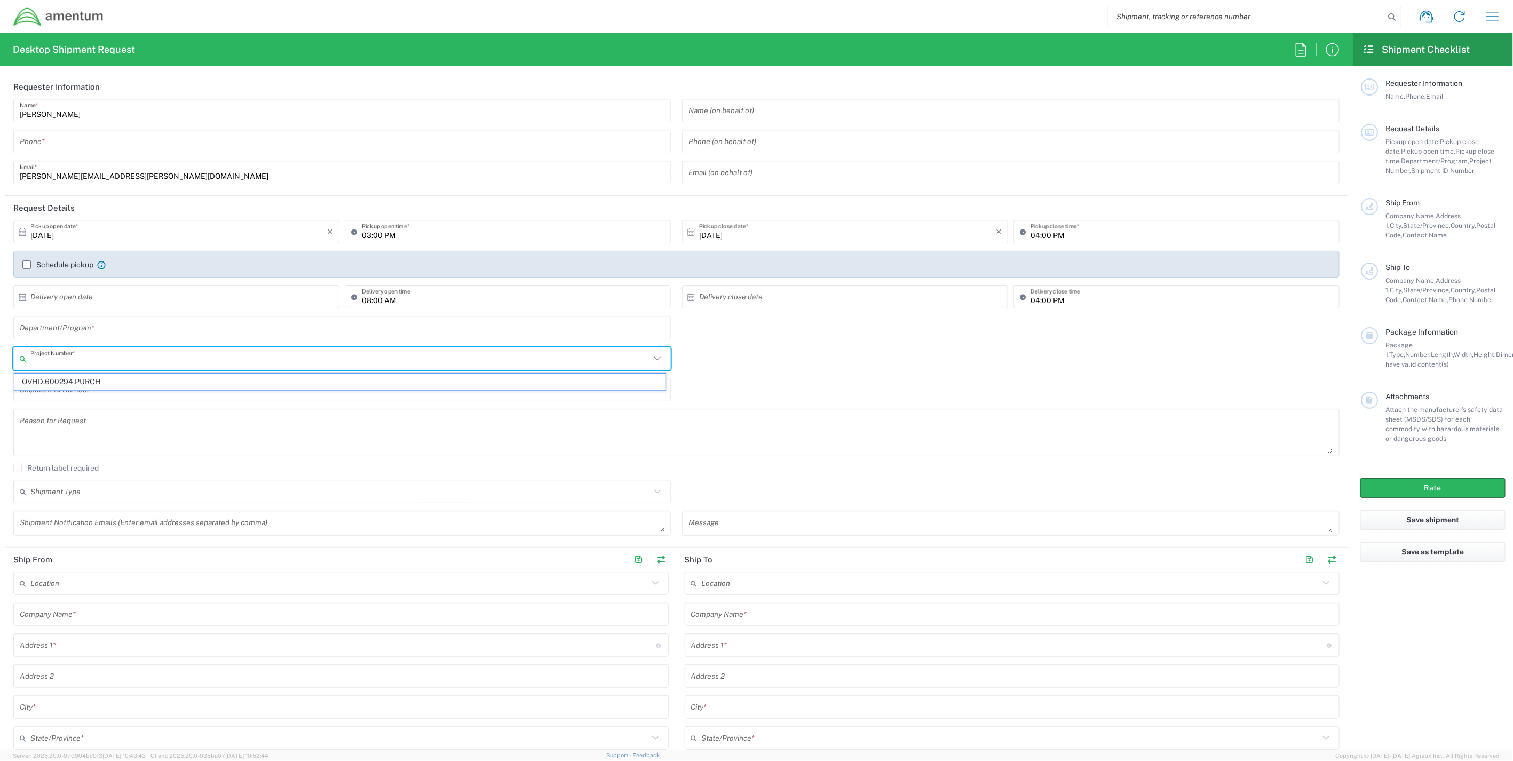
paste input "4893.00.01.T.UNBL.000"
type input "4893.00.01.T.UNBL.000"
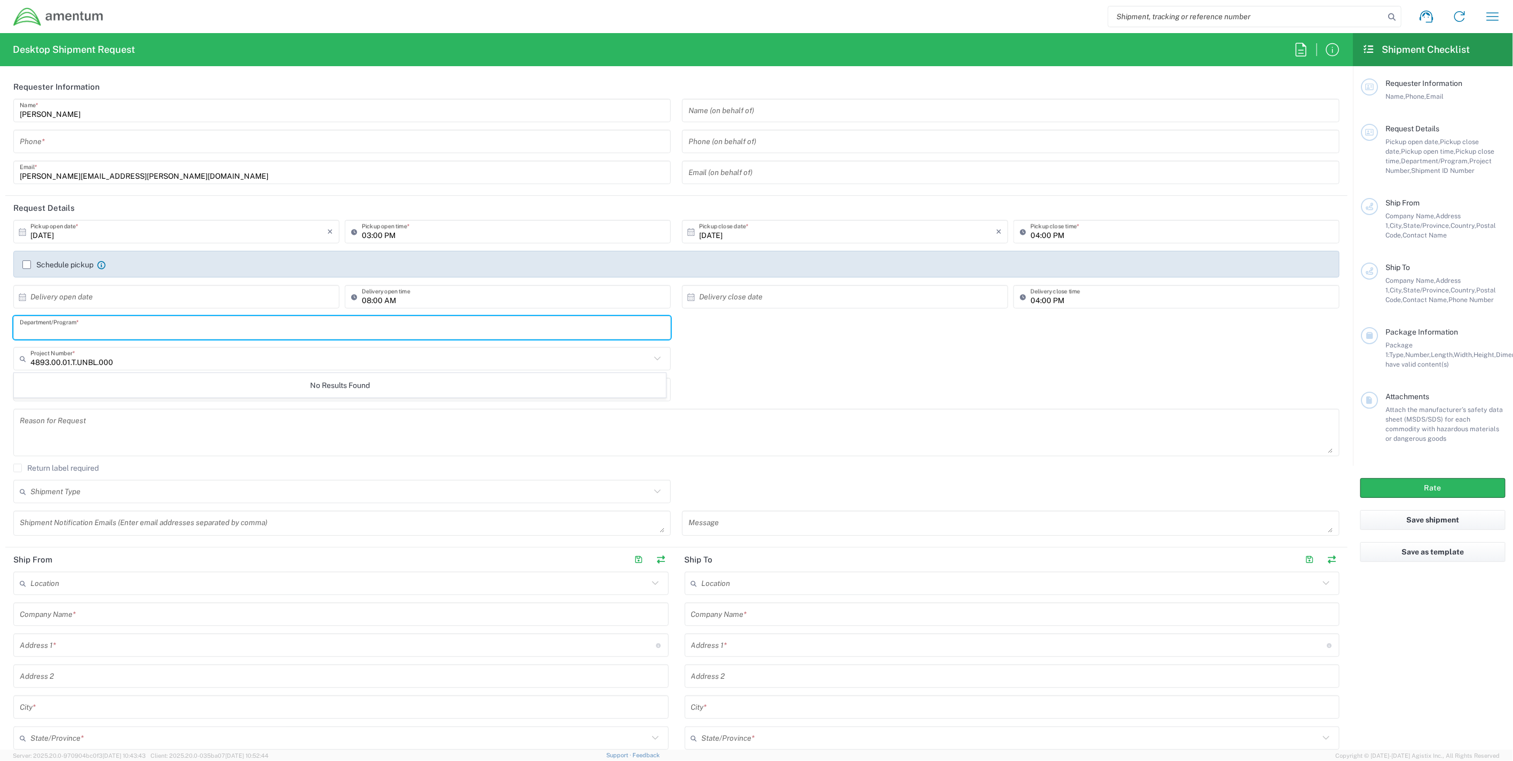
click at [148, 334] on input "text" at bounding box center [342, 328] width 645 height 19
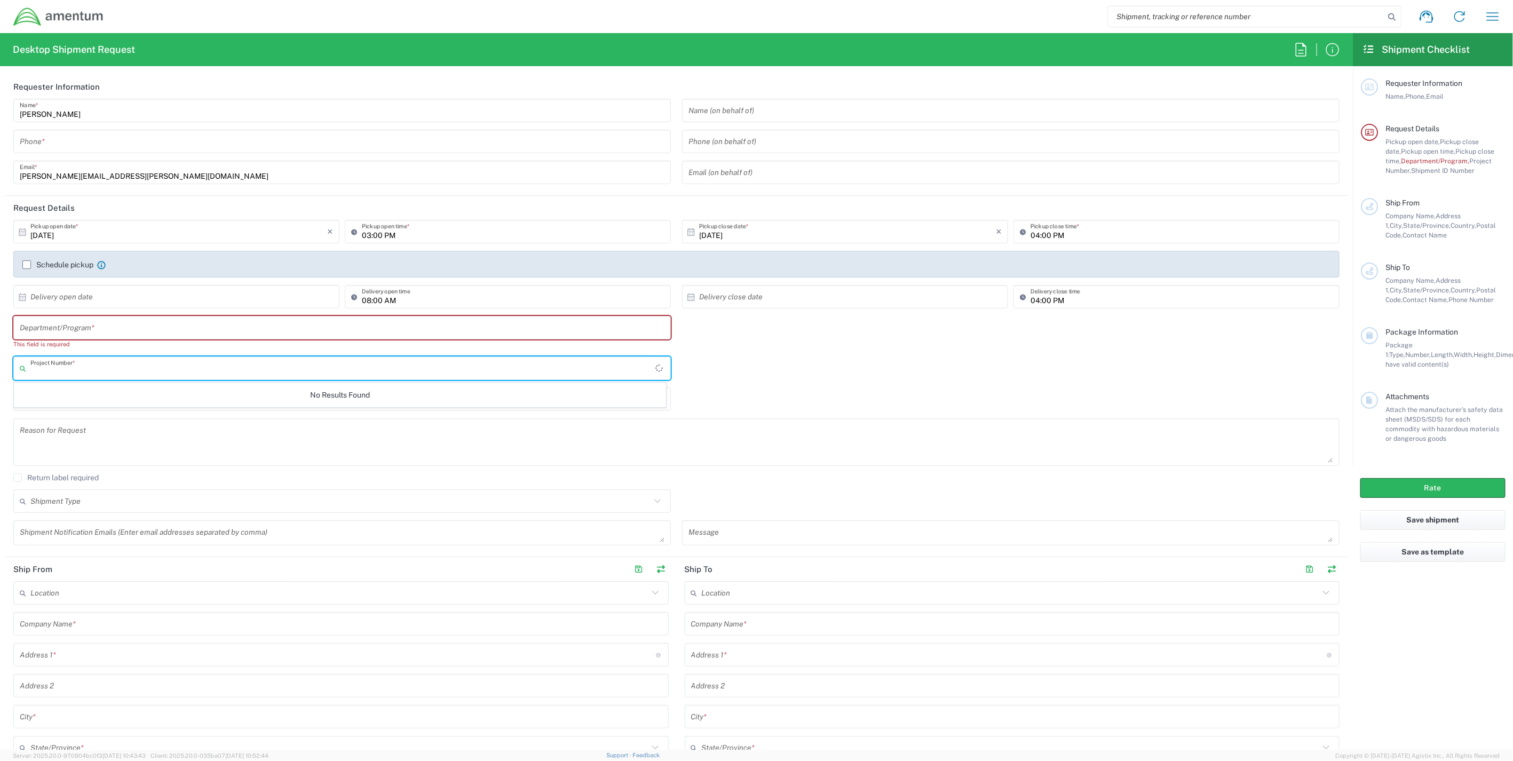
click at [121, 361] on input "text" at bounding box center [342, 368] width 625 height 19
paste input "4893.00.01.T.UNBL.000"
drag, startPoint x: 30, startPoint y: 369, endPoint x: 73, endPoint y: 371, distance: 42.7
click at [73, 371] on input "4893.00.01.T.UN" at bounding box center [340, 368] width 620 height 19
type input ".UN"
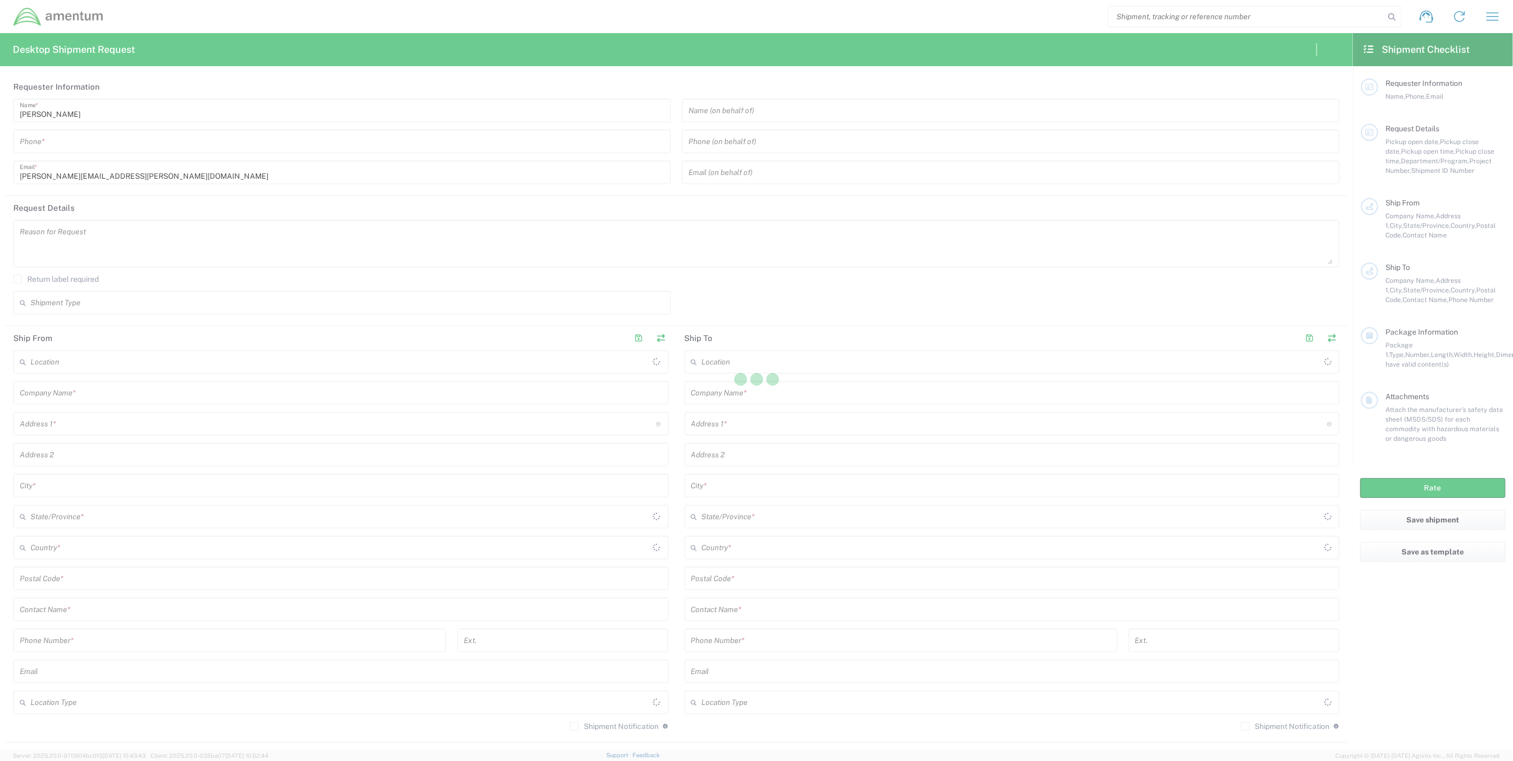
type input "[GEOGRAPHIC_DATA]"
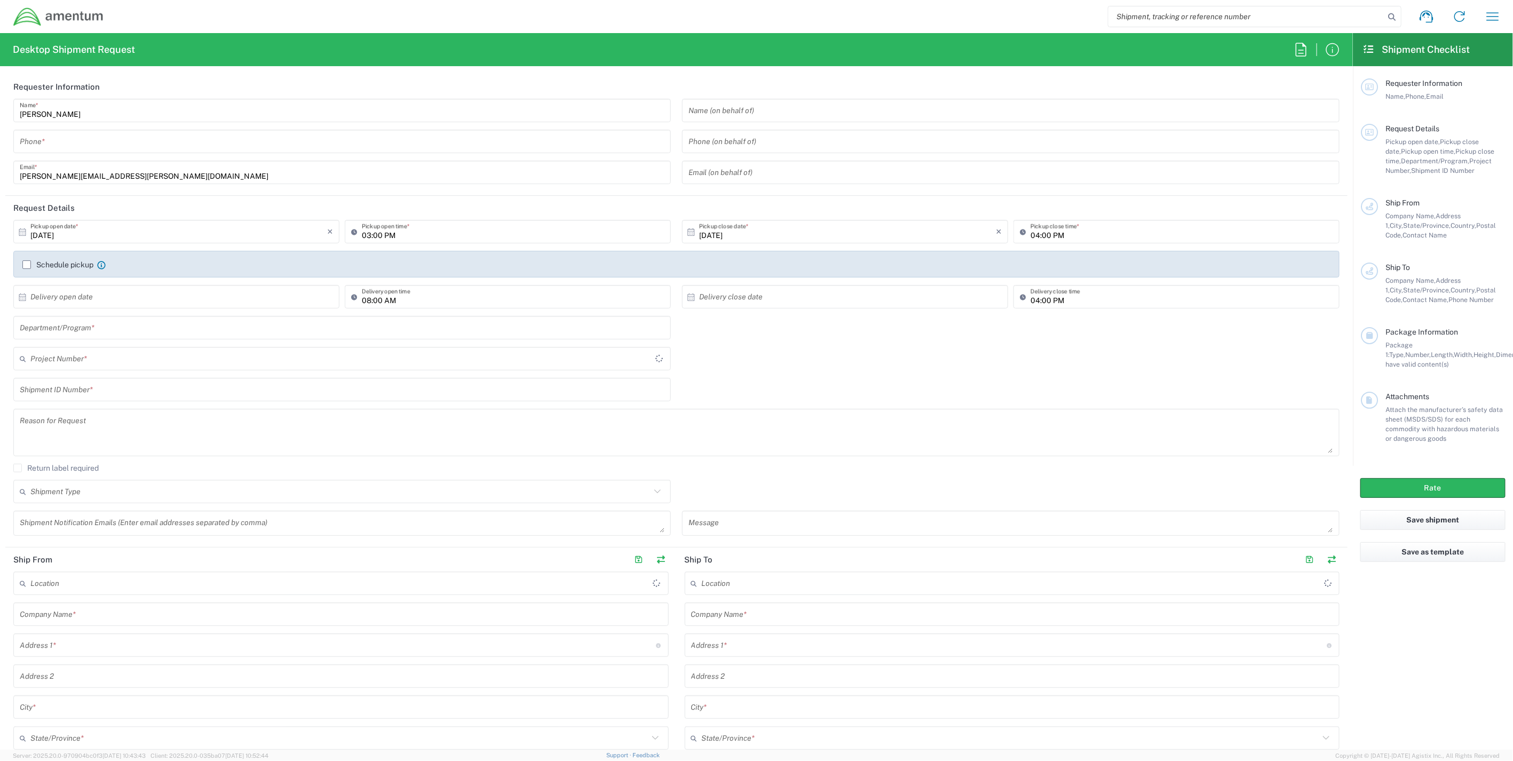
type input "IT - Support"
click at [105, 363] on input "text" at bounding box center [340, 359] width 620 height 19
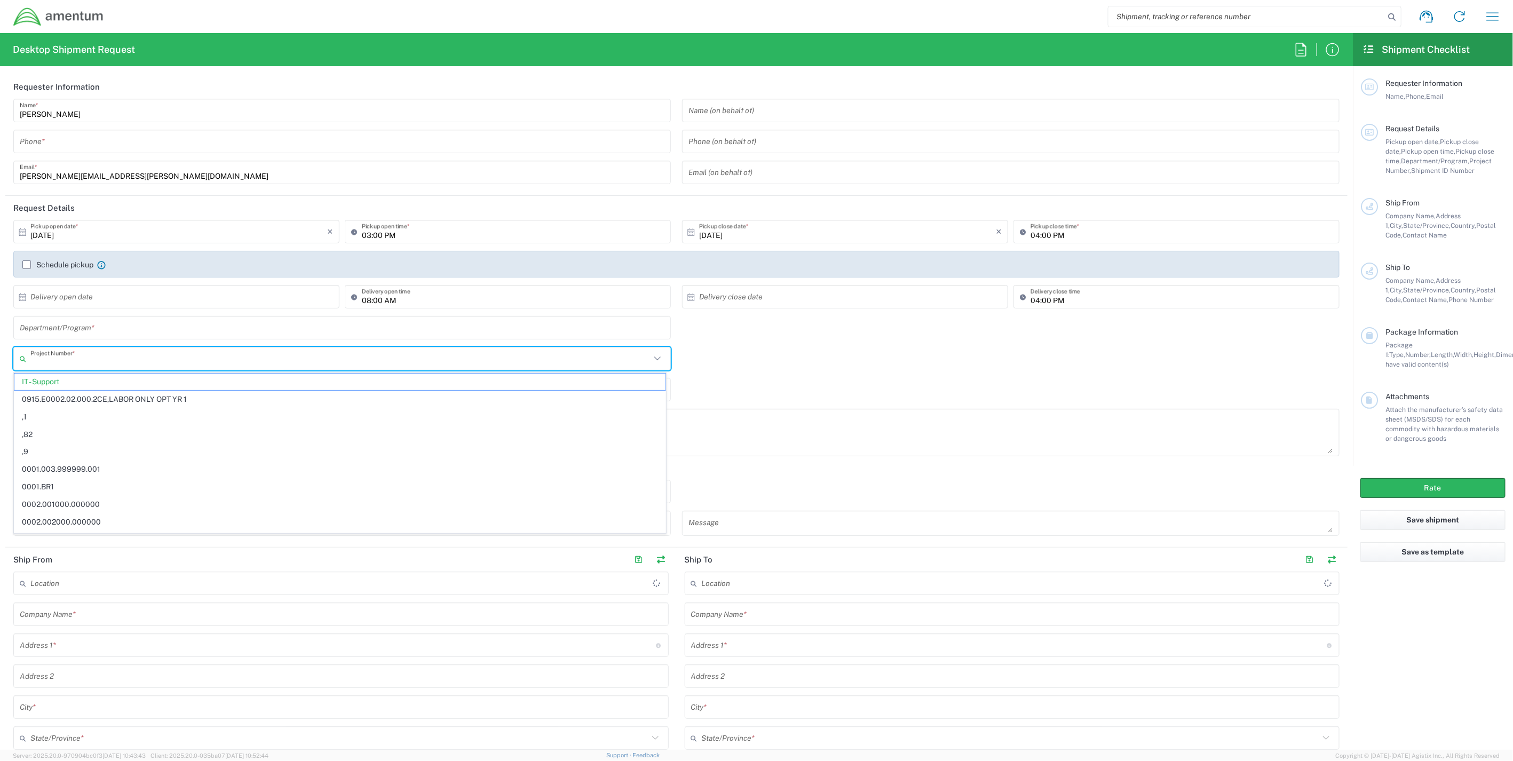
paste input "4893.00.01.T"
type input "4893.00.01.T"
drag, startPoint x: 61, startPoint y: 361, endPoint x: 7, endPoint y: 360, distance: 53.9
click at [7, 360] on main "[DATE] × Pickup open date * Cancel Apply 03:00 PM Pickup open time * [DATE] × P…" at bounding box center [676, 381] width 1342 height 323
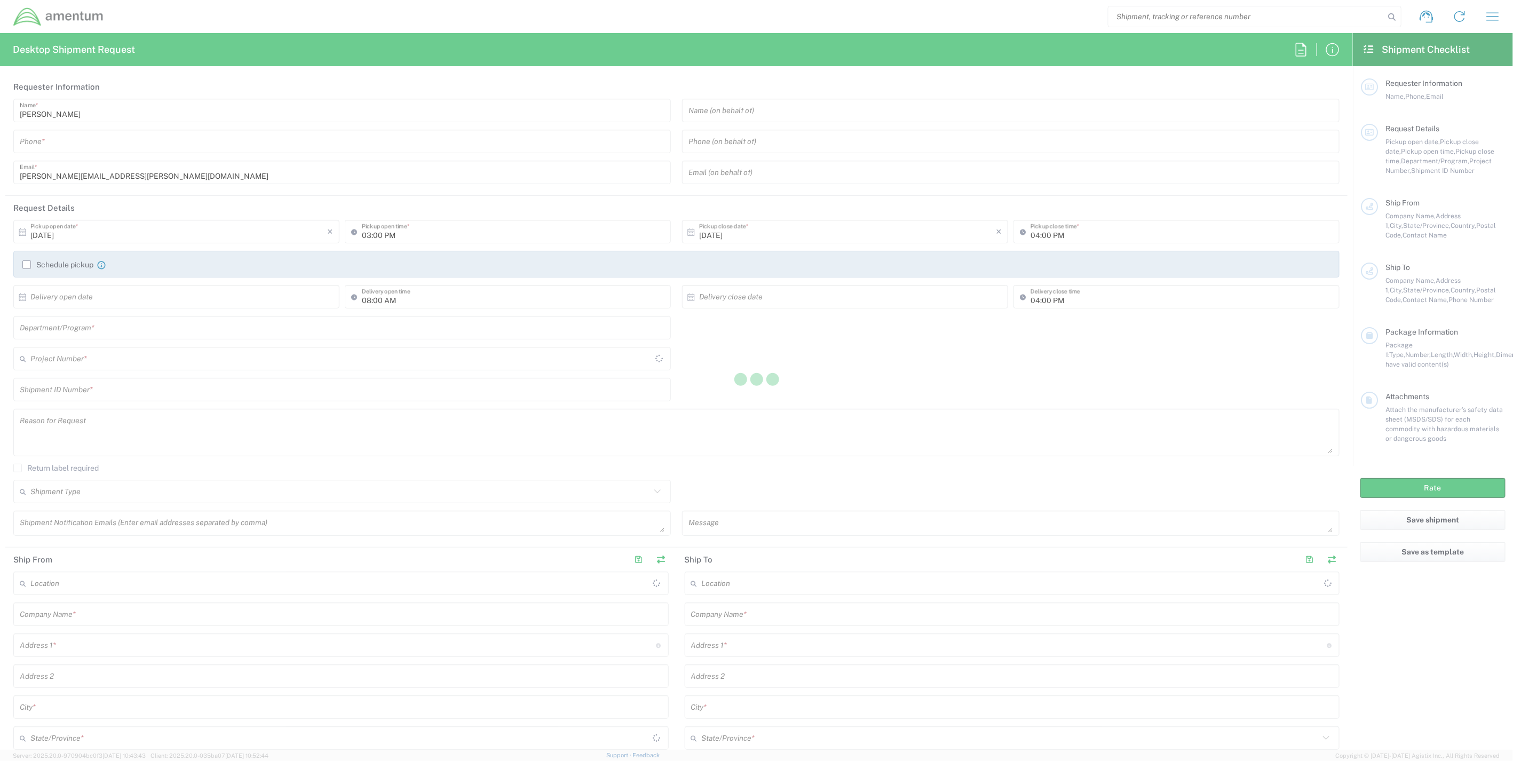
type input "[GEOGRAPHIC_DATA]"
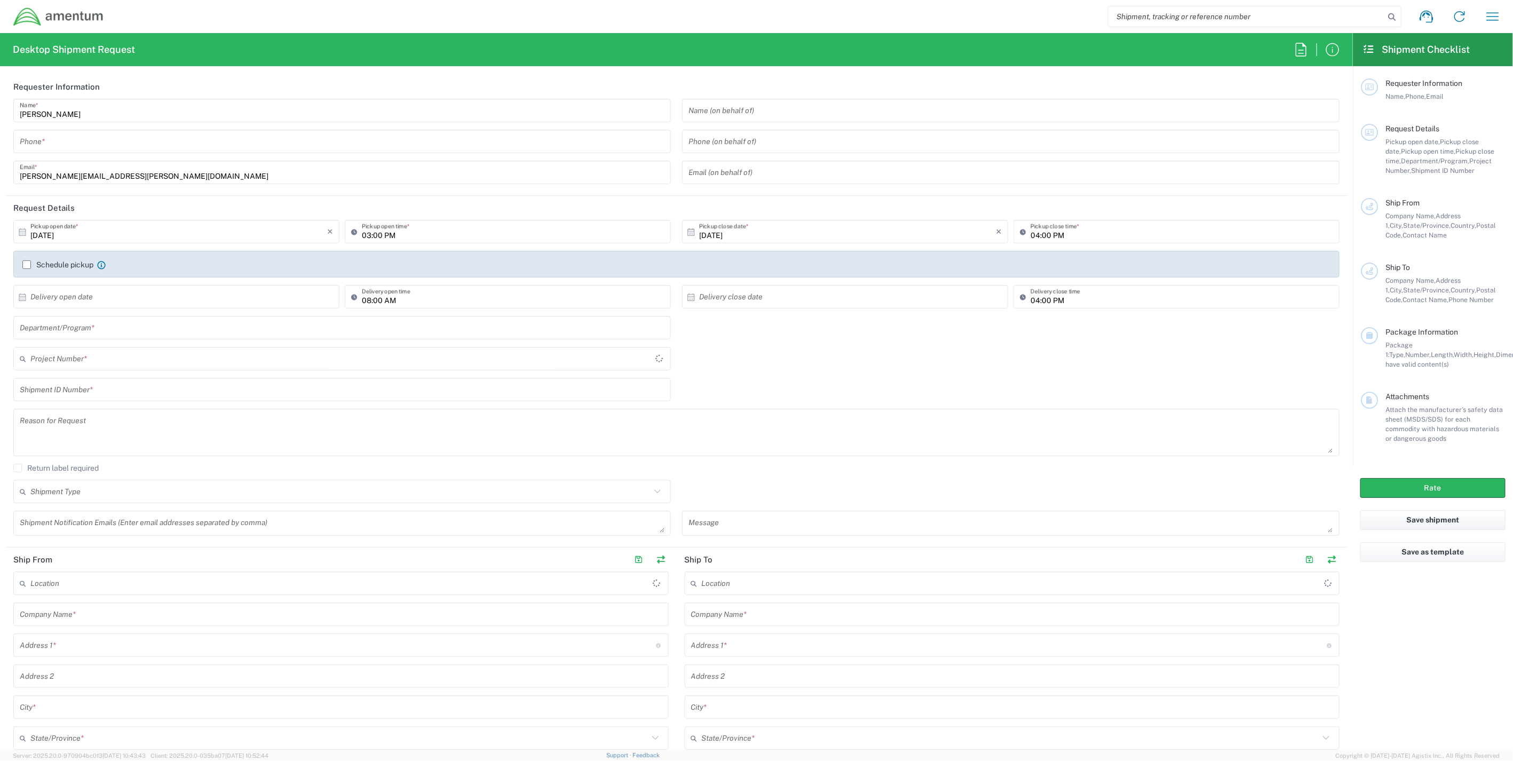
type input "IT - Support"
click at [125, 365] on input "text" at bounding box center [340, 359] width 620 height 19
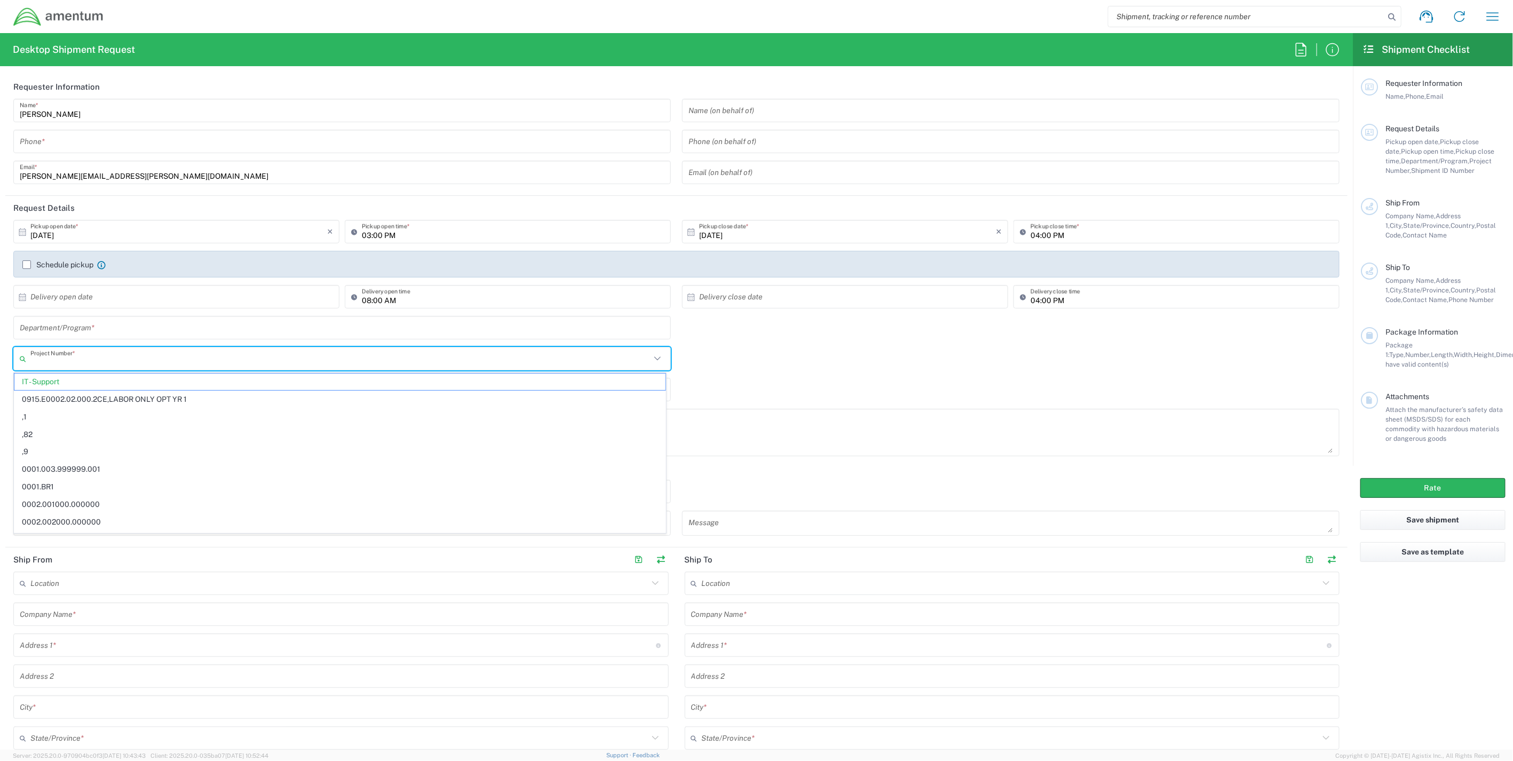
paste input "4893.00."
type input "4893"
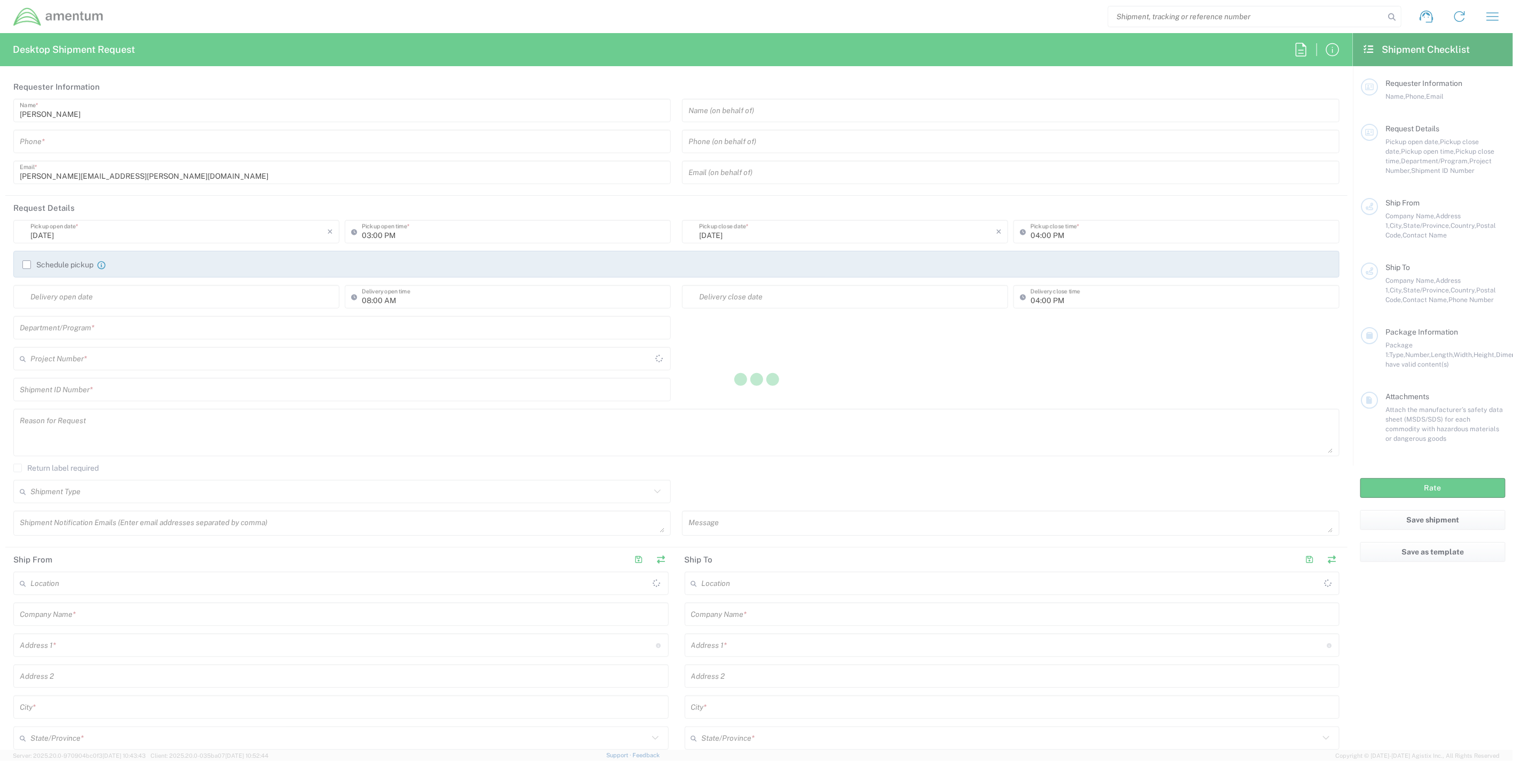
type input "[GEOGRAPHIC_DATA]"
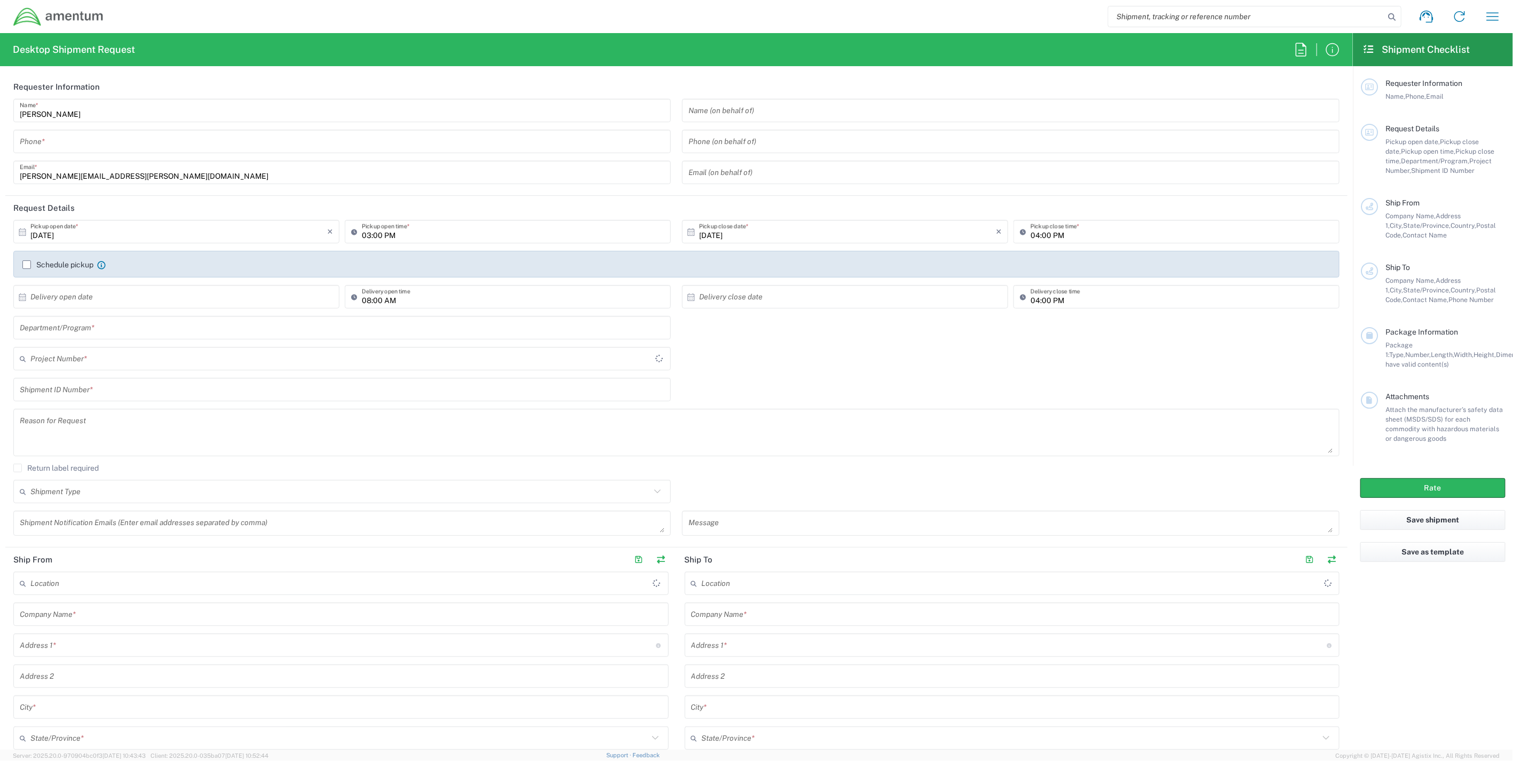
type input "IT - Support"
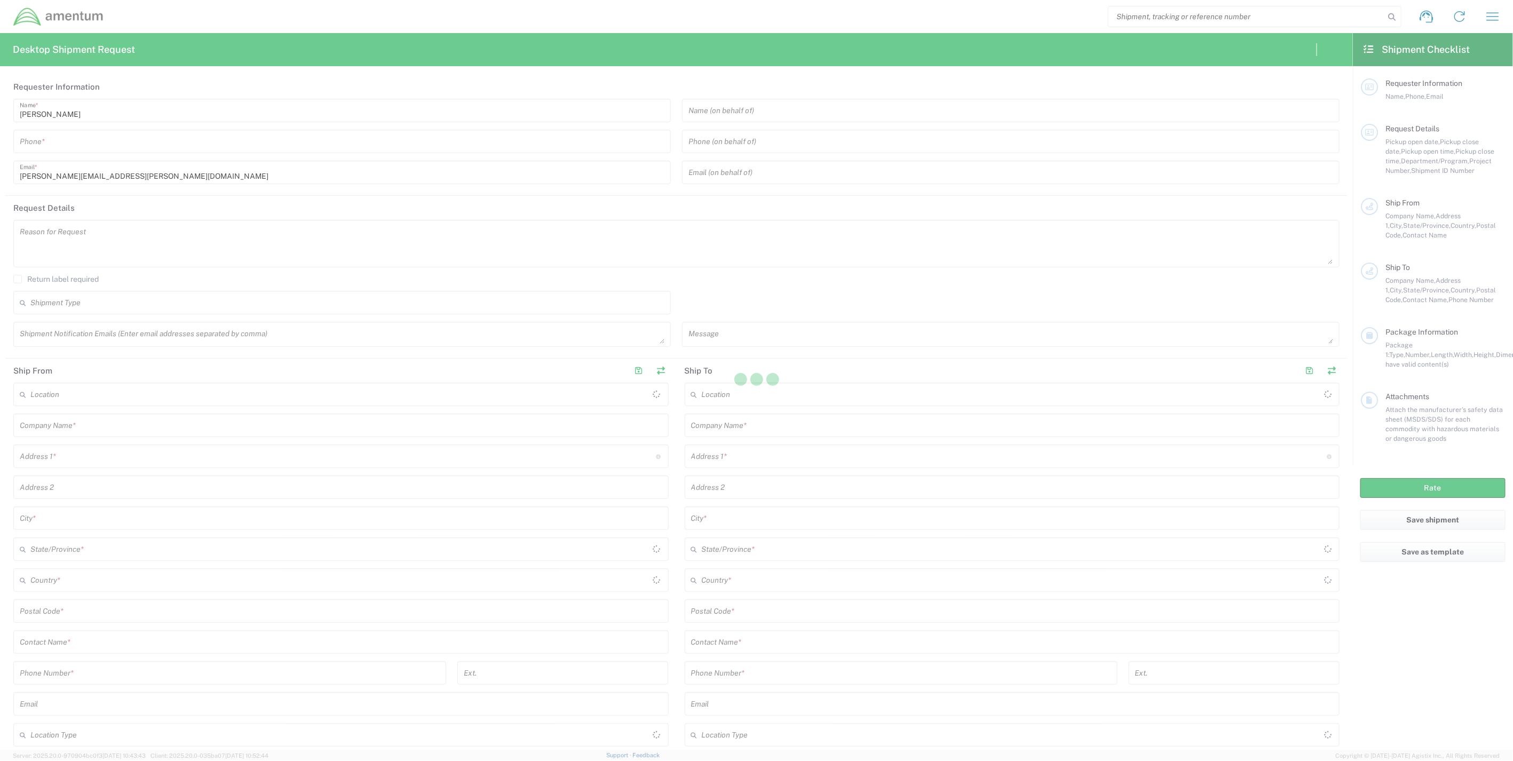
type input "[GEOGRAPHIC_DATA]"
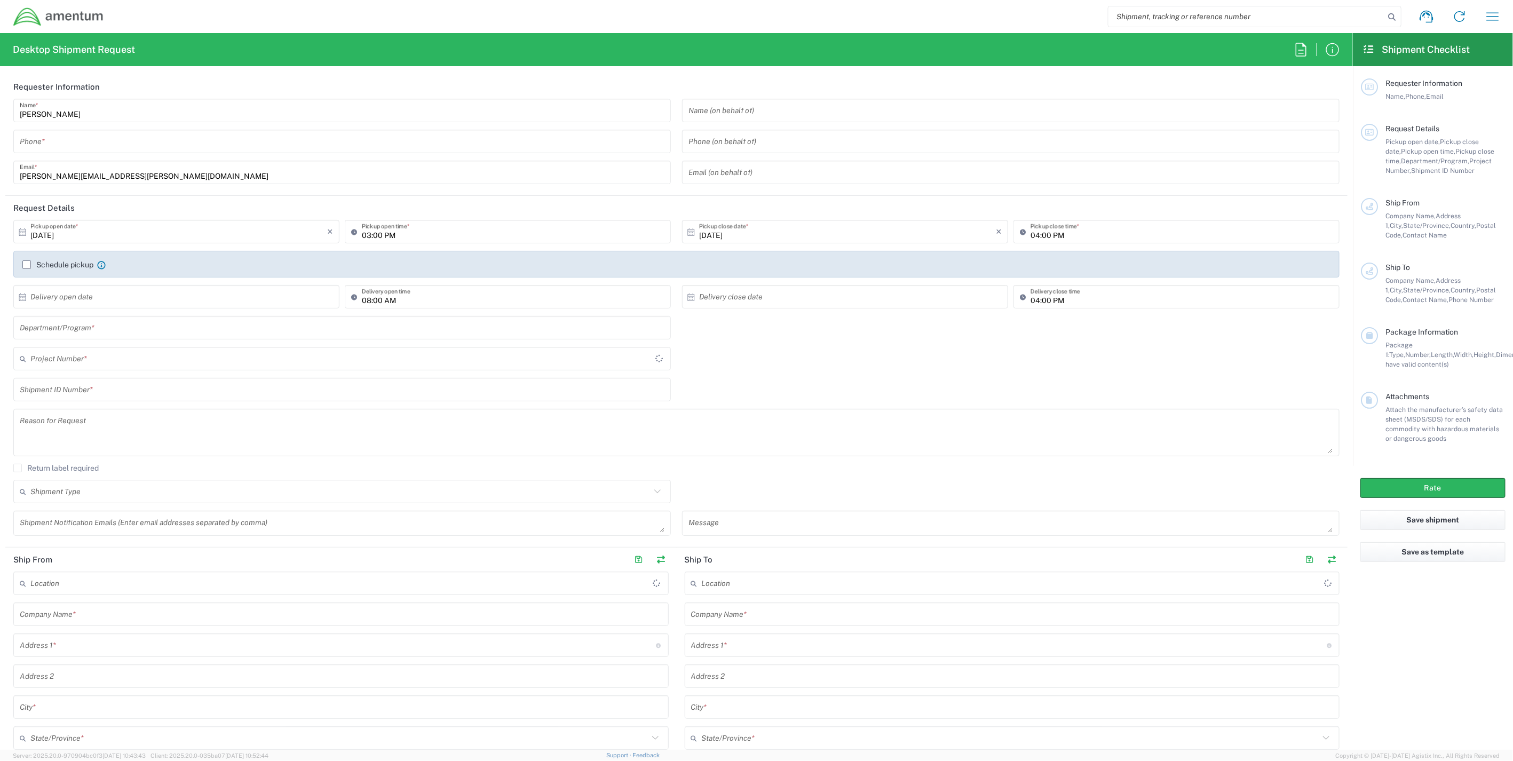
type input "IT - Support"
click at [95, 361] on input "text" at bounding box center [340, 359] width 620 height 19
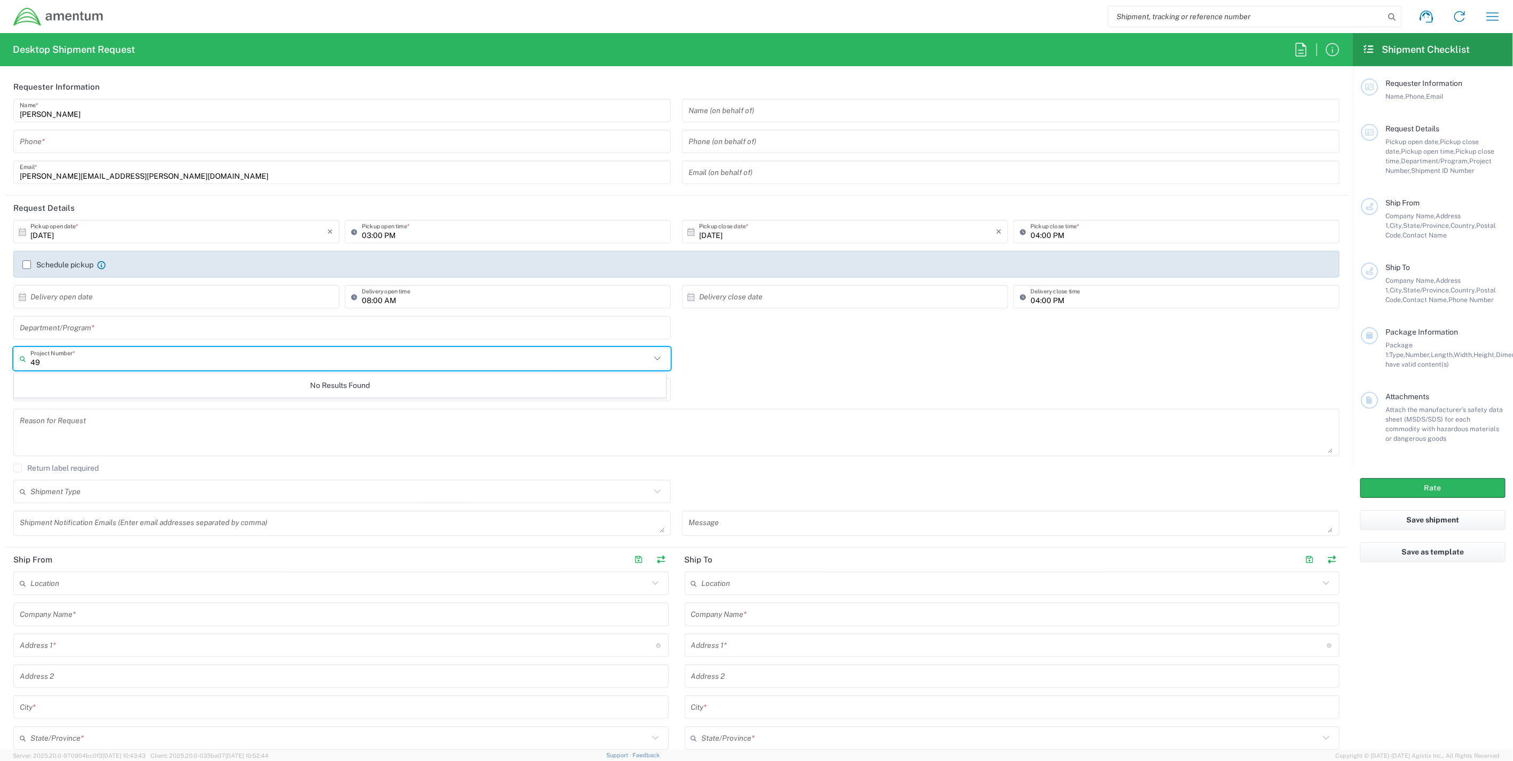
type input "4"
type input "0"
